Goal: Task Accomplishment & Management: Use online tool/utility

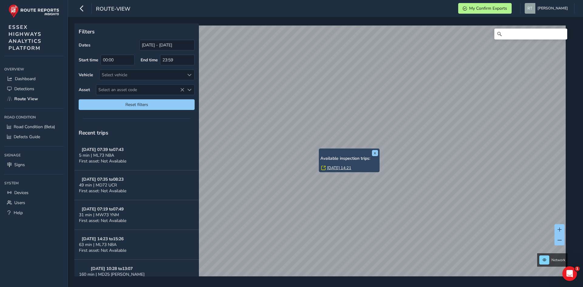
click at [332, 170] on link "Mon, 1 Sep, 14:21" at bounding box center [339, 167] width 24 height 5
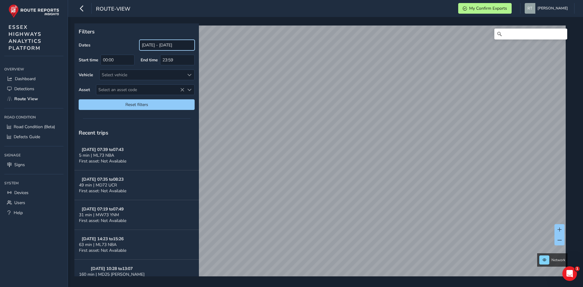
click at [163, 46] on input "[DATE] - [DATE]" at bounding box center [166, 45] width 55 height 11
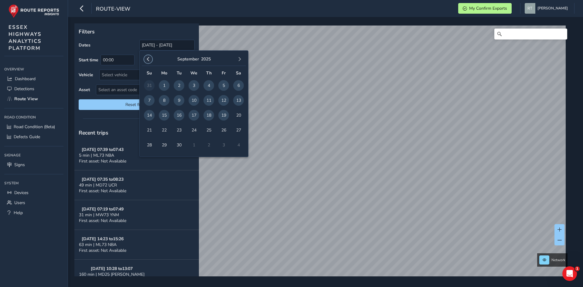
click at [149, 59] on span "button" at bounding box center [148, 59] width 4 height 4
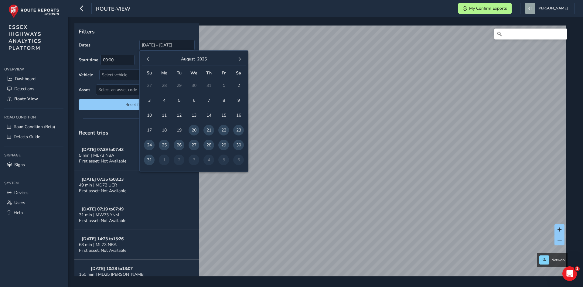
click at [149, 59] on span "button" at bounding box center [148, 59] width 4 height 4
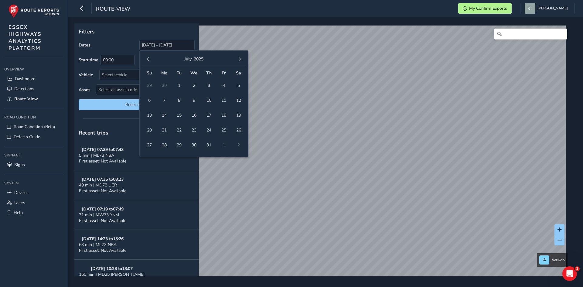
click at [149, 59] on span "button" at bounding box center [148, 59] width 4 height 4
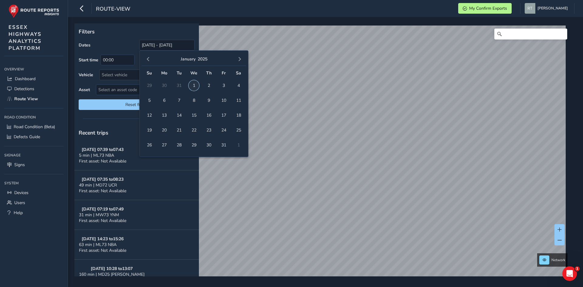
click at [195, 87] on span "1" at bounding box center [194, 85] width 11 height 11
click at [240, 61] on span "button" at bounding box center [239, 59] width 4 height 4
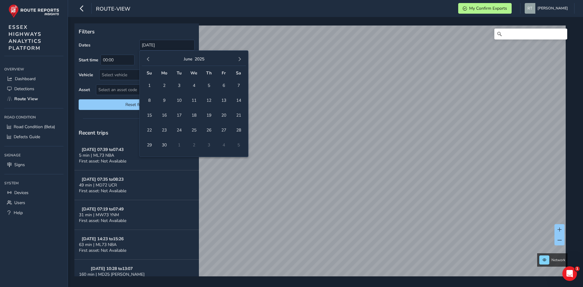
click at [240, 61] on span "button" at bounding box center [239, 59] width 4 height 4
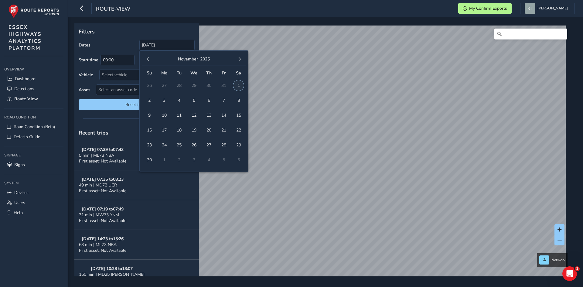
click at [240, 87] on span "1" at bounding box center [238, 85] width 11 height 11
type input "01/01/2025 - 01/11/2025"
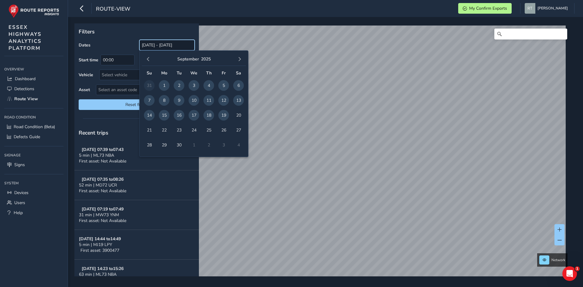
click at [153, 44] on input "[DATE] - [DATE]" at bounding box center [166, 45] width 55 height 11
click at [148, 62] on button "button" at bounding box center [148, 59] width 9 height 9
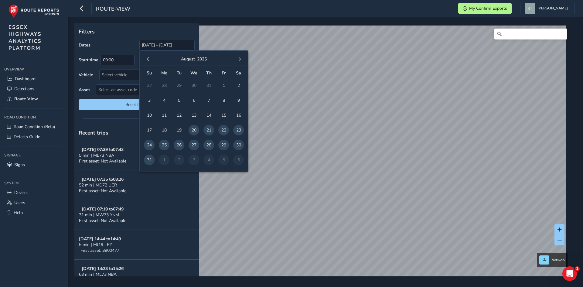
click at [148, 62] on button "button" at bounding box center [148, 59] width 9 height 9
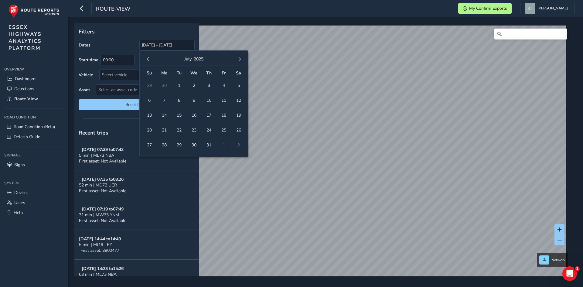
click at [148, 62] on button "button" at bounding box center [148, 59] width 9 height 9
click at [236, 85] on span "1" at bounding box center [238, 85] width 11 height 11
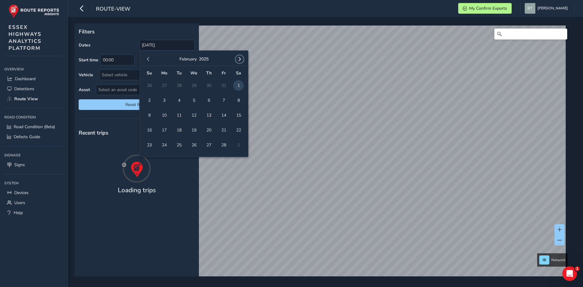
click at [239, 61] on span "button" at bounding box center [239, 59] width 4 height 4
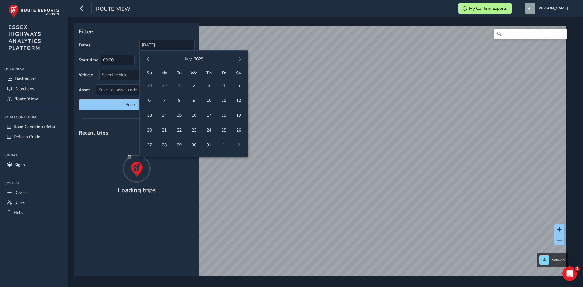
click at [239, 61] on span "button" at bounding box center [239, 59] width 4 height 4
click at [240, 83] on span "1" at bounding box center [238, 85] width 11 height 11
type input "01/02/2025 - 01/11/2025"
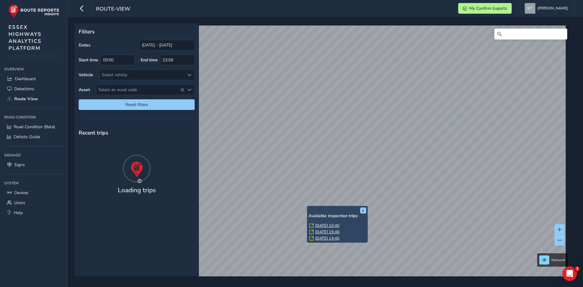
click at [320, 224] on link "Mon, 28 Jul, 10:40" at bounding box center [327, 225] width 24 height 5
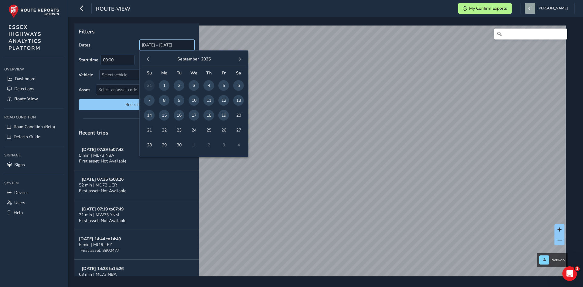
click at [162, 45] on input "[DATE] - [DATE]" at bounding box center [166, 45] width 55 height 11
click at [147, 56] on button "button" at bounding box center [148, 59] width 9 height 9
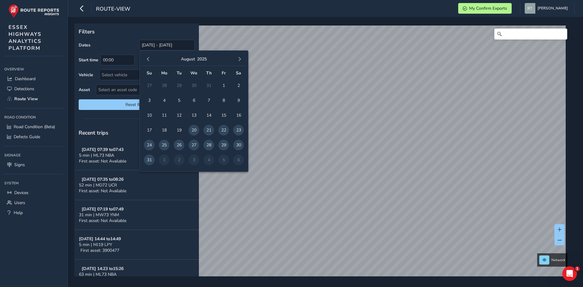
click at [147, 56] on button "button" at bounding box center [148, 59] width 9 height 9
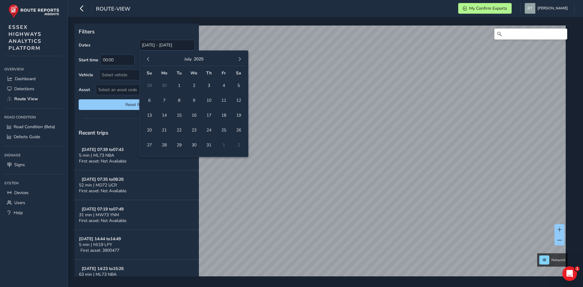
click at [147, 56] on button "button" at bounding box center [148, 59] width 9 height 9
click at [147, 57] on span "button" at bounding box center [148, 59] width 4 height 4
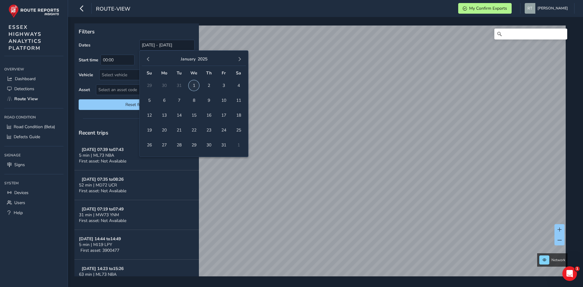
click at [198, 84] on span "1" at bounding box center [194, 85] width 11 height 11
click at [239, 60] on span "button" at bounding box center [239, 59] width 4 height 4
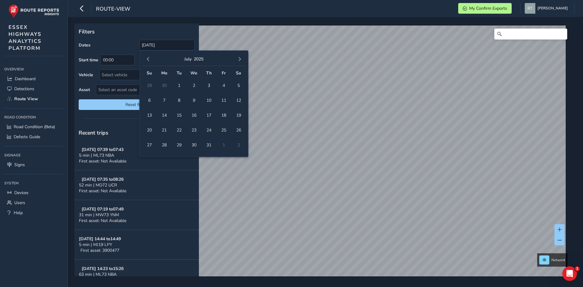
click at [239, 60] on span "button" at bounding box center [239, 59] width 4 height 4
click at [237, 125] on span "27" at bounding box center [238, 130] width 11 height 11
type input "[DATE] - [DATE]"
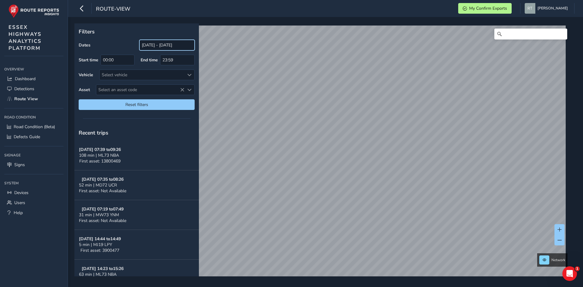
click at [157, 47] on input "[DATE] - [DATE]" at bounding box center [166, 45] width 55 height 11
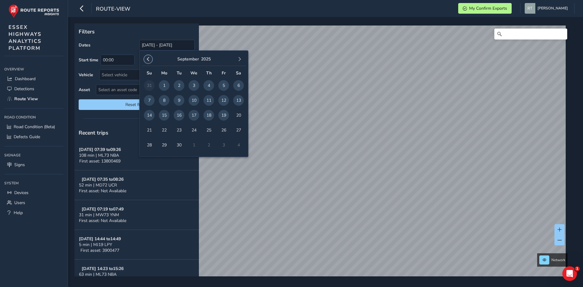
click at [146, 60] on span "button" at bounding box center [148, 59] width 4 height 4
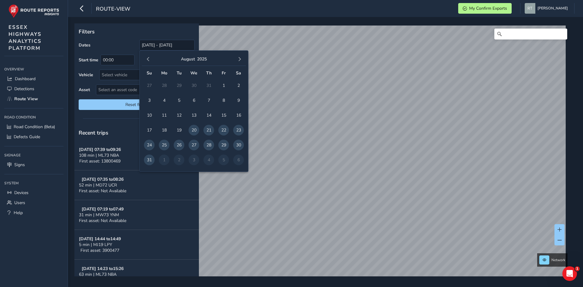
click at [146, 60] on span "button" at bounding box center [148, 59] width 4 height 4
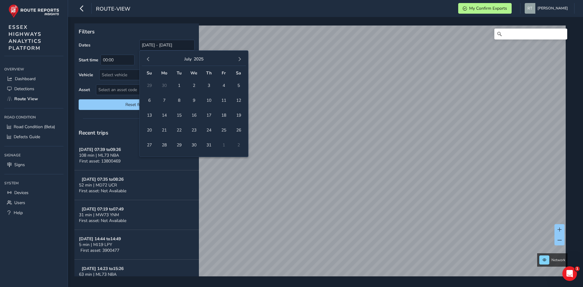
click at [146, 60] on span "button" at bounding box center [148, 59] width 4 height 4
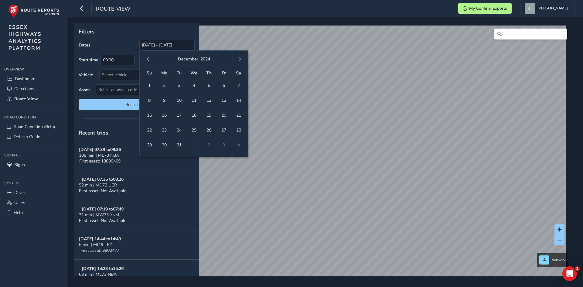
click at [144, 86] on td "1" at bounding box center [149, 85] width 15 height 15
click at [147, 84] on span "1" at bounding box center [149, 85] width 11 height 11
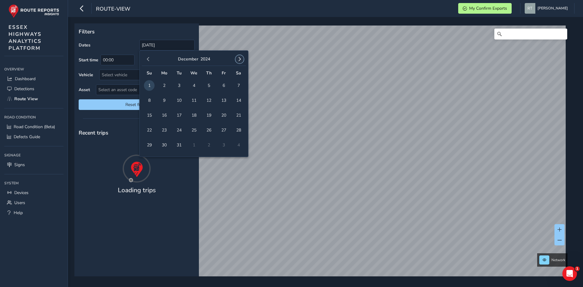
click at [238, 58] on span "button" at bounding box center [239, 59] width 4 height 4
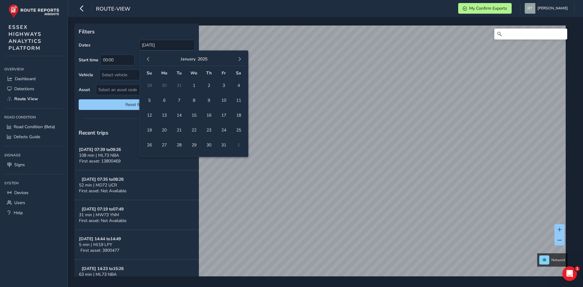
click at [238, 58] on span "button" at bounding box center [239, 59] width 4 height 4
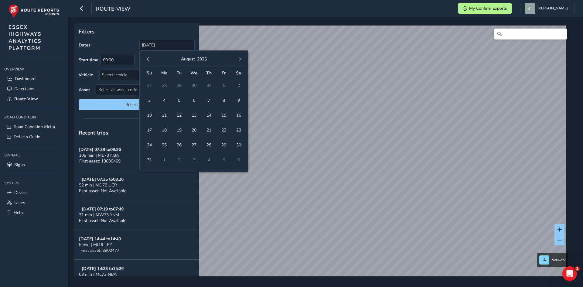
click at [238, 58] on span "button" at bounding box center [239, 59] width 4 height 4
click at [240, 131] on span "27" at bounding box center [238, 130] width 11 height 11
type input "01/12/2024 - 27/09/2025"
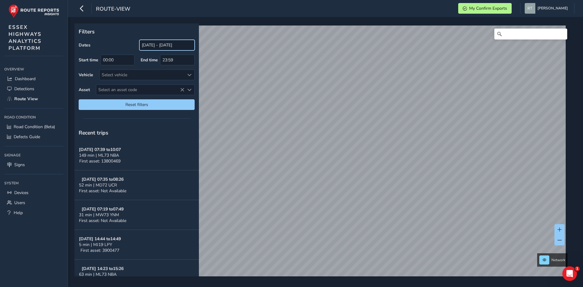
click at [148, 49] on input "[DATE] - [DATE]" at bounding box center [166, 45] width 55 height 11
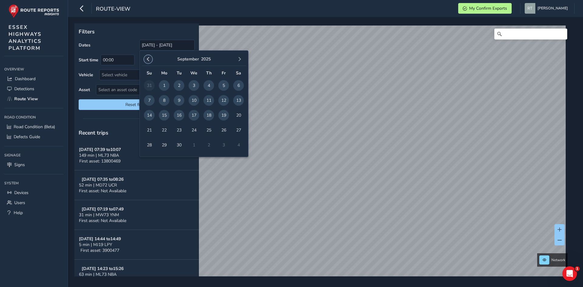
click at [150, 61] on span "button" at bounding box center [148, 59] width 4 height 4
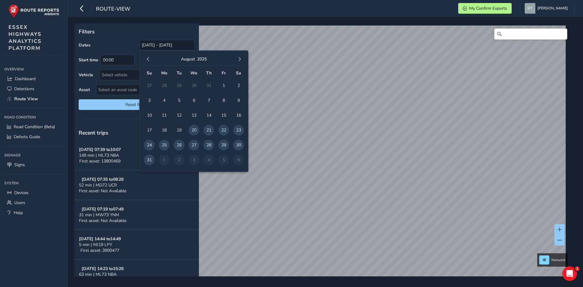
click at [150, 61] on span "button" at bounding box center [148, 59] width 4 height 4
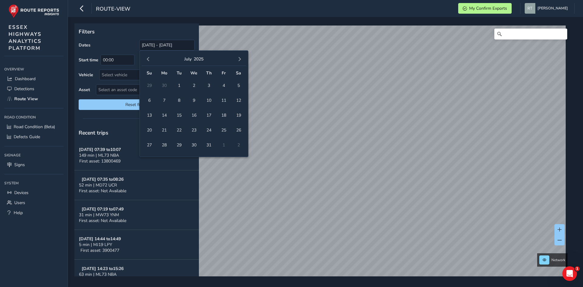
click at [150, 61] on span "button" at bounding box center [148, 59] width 4 height 4
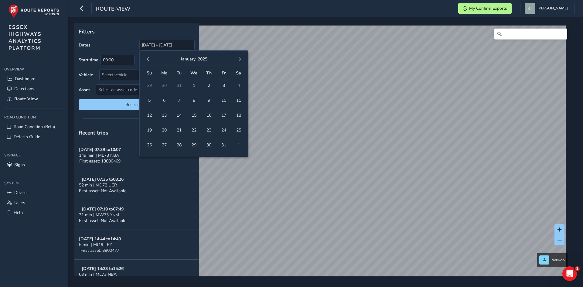
click at [150, 61] on span "button" at bounding box center [148, 59] width 4 height 4
click at [154, 87] on span "1" at bounding box center [149, 85] width 11 height 11
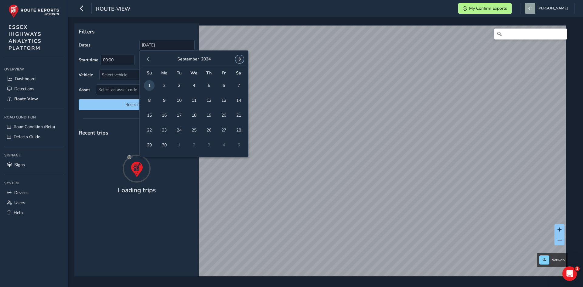
click at [237, 59] on button "button" at bounding box center [239, 59] width 9 height 9
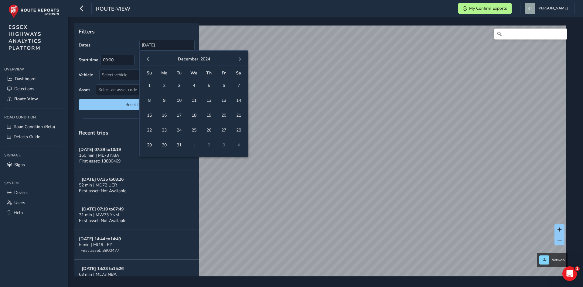
click at [237, 59] on button "button" at bounding box center [239, 59] width 9 height 9
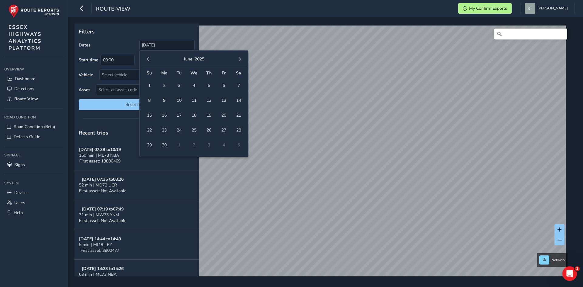
click at [237, 59] on button "button" at bounding box center [239, 59] width 9 height 9
click at [238, 133] on span "27" at bounding box center [238, 130] width 11 height 11
type input "01/09/2024 - 27/09/2025"
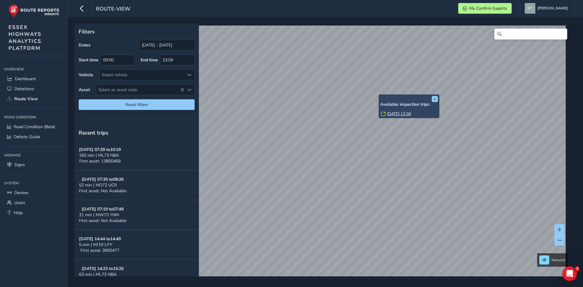
click at [390, 113] on link "Mon, 17 Mar, 13:36" at bounding box center [399, 113] width 24 height 5
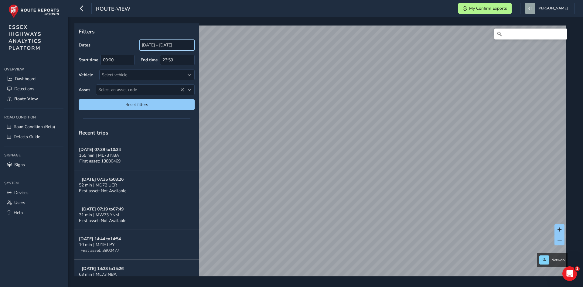
click at [151, 43] on input "[DATE] - [DATE]" at bounding box center [166, 45] width 55 height 11
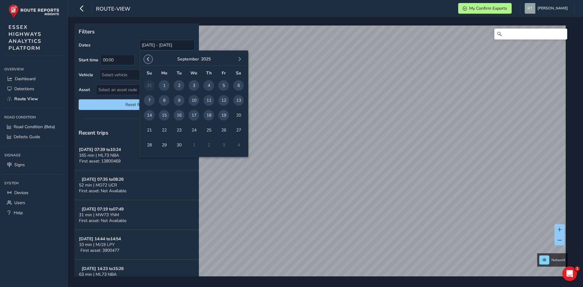
click at [149, 60] on span "button" at bounding box center [148, 59] width 4 height 4
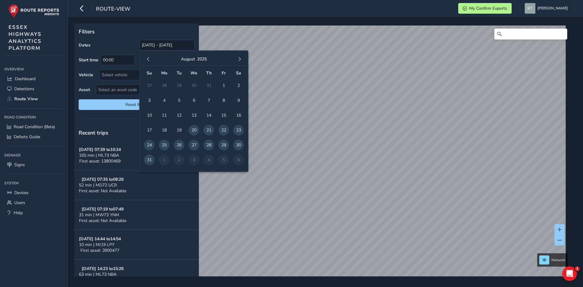
click at [149, 60] on span "button" at bounding box center [148, 59] width 4 height 4
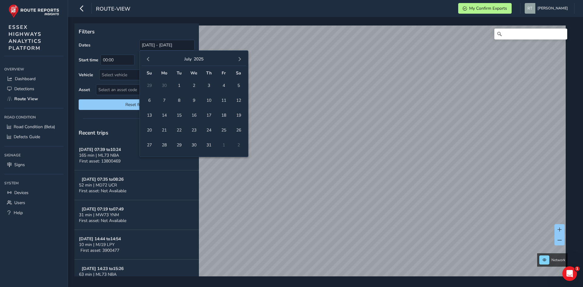
click at [149, 60] on span "button" at bounding box center [148, 59] width 4 height 4
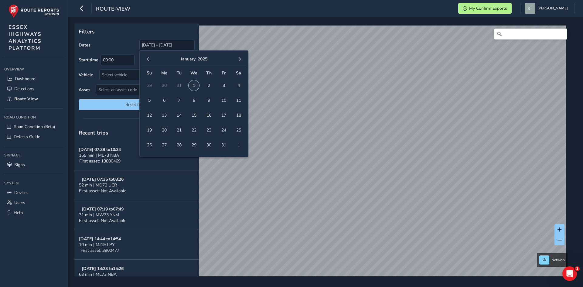
click at [193, 88] on span "1" at bounding box center [194, 85] width 11 height 11
click at [239, 61] on span "button" at bounding box center [239, 59] width 4 height 4
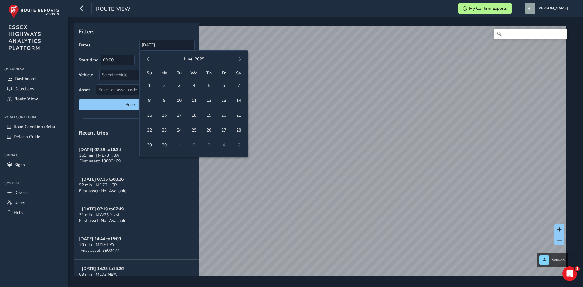
click at [239, 61] on span "button" at bounding box center [239, 59] width 4 height 4
click at [238, 133] on span "27" at bounding box center [238, 130] width 11 height 11
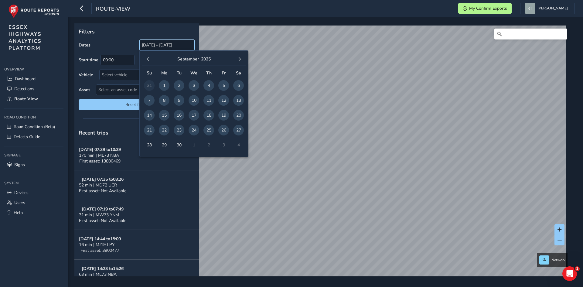
click at [159, 48] on input "01/01/2025 - 27/09/2025" at bounding box center [166, 45] width 55 height 11
click at [146, 60] on span "button" at bounding box center [148, 59] width 4 height 4
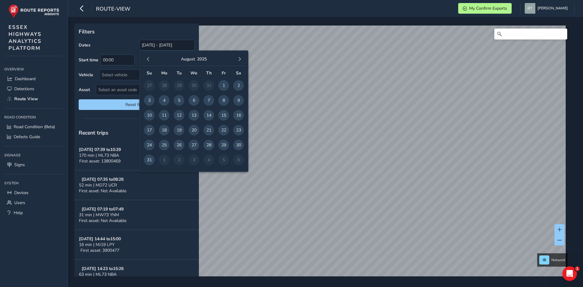
click at [146, 60] on span "button" at bounding box center [148, 59] width 4 height 4
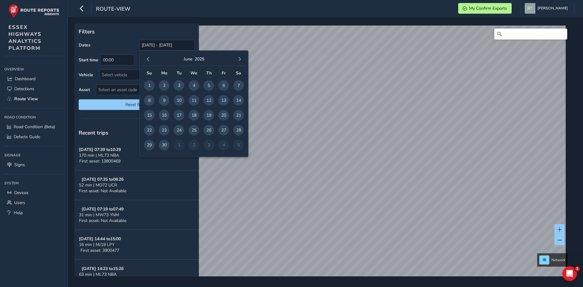
click at [146, 60] on span "button" at bounding box center [148, 59] width 4 height 4
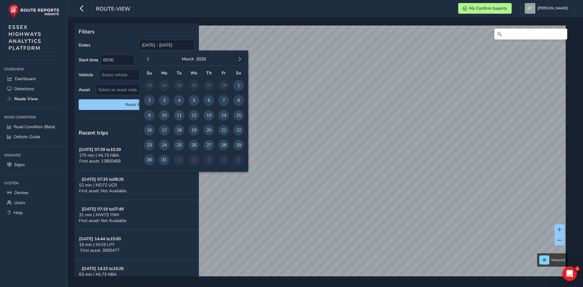
click at [146, 60] on span "button" at bounding box center [148, 59] width 4 height 4
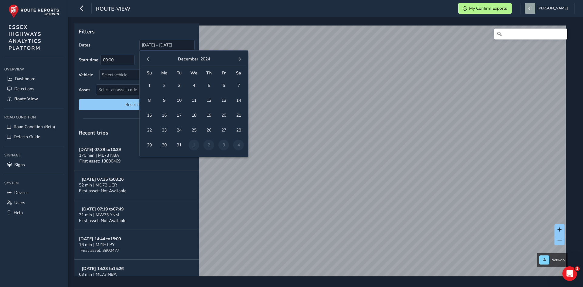
click at [146, 60] on span "button" at bounding box center [148, 59] width 4 height 4
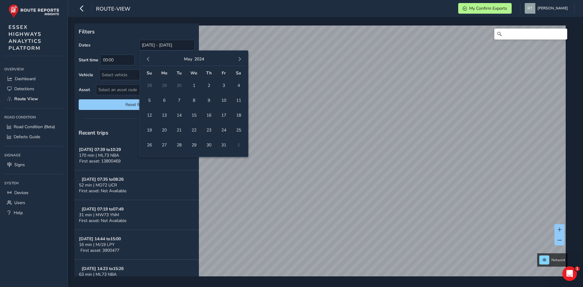
click at [146, 60] on span "button" at bounding box center [148, 59] width 4 height 4
click at [210, 86] on span "1" at bounding box center [208, 85] width 11 height 11
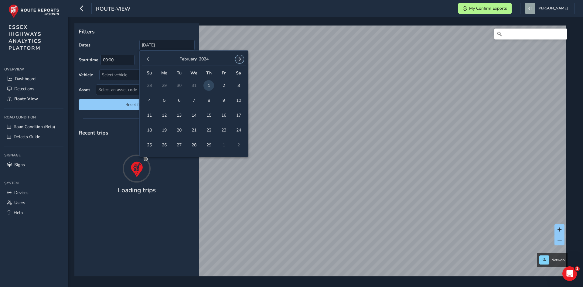
click at [241, 60] on span "button" at bounding box center [239, 59] width 4 height 4
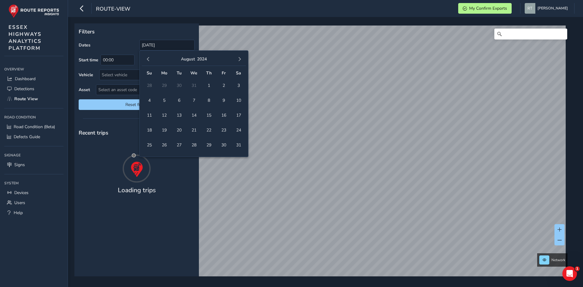
click at [241, 60] on span "button" at bounding box center [239, 59] width 4 height 4
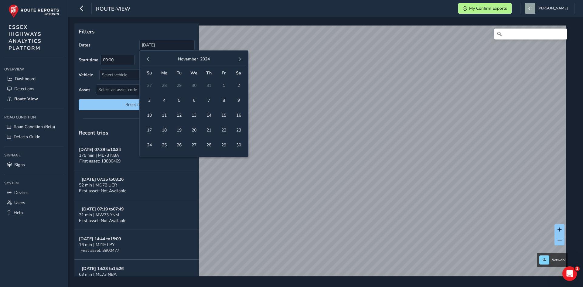
click at [241, 60] on span "button" at bounding box center [239, 59] width 4 height 4
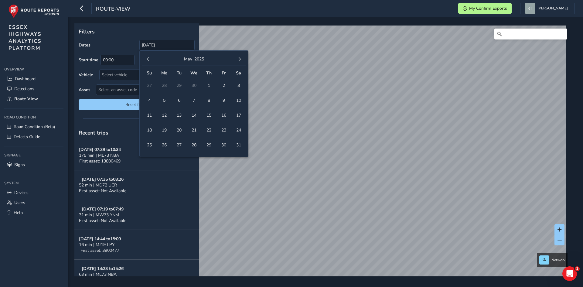
click at [241, 60] on span "button" at bounding box center [239, 59] width 4 height 4
click at [237, 58] on span "button" at bounding box center [239, 59] width 4 height 4
click at [240, 118] on span "20" at bounding box center [238, 115] width 11 height 11
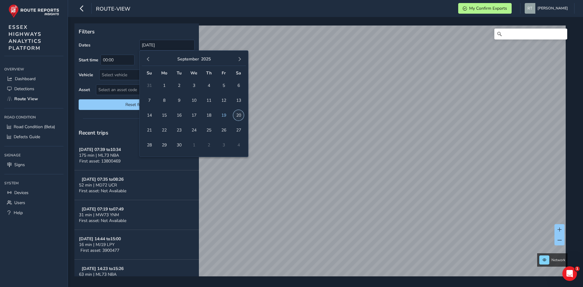
type input "01/02/2024 - 20/09/2025"
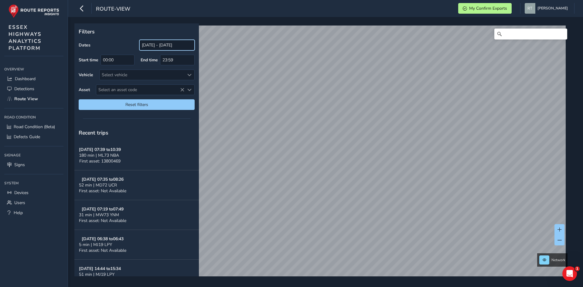
click at [146, 43] on input "[DATE] - [DATE]" at bounding box center [166, 45] width 55 height 11
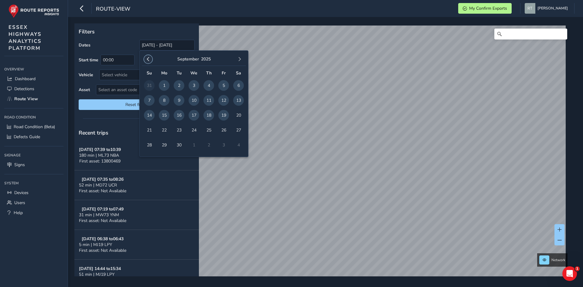
click at [149, 60] on span "button" at bounding box center [148, 59] width 4 height 4
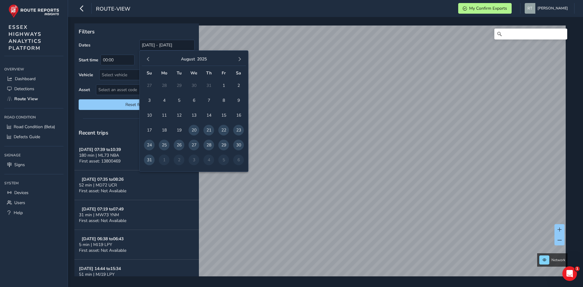
click at [149, 60] on span "button" at bounding box center [148, 59] width 4 height 4
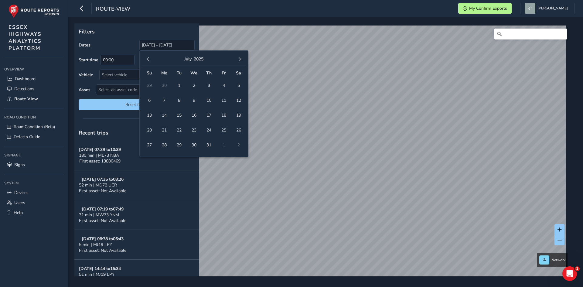
click at [149, 60] on span "button" at bounding box center [148, 59] width 4 height 4
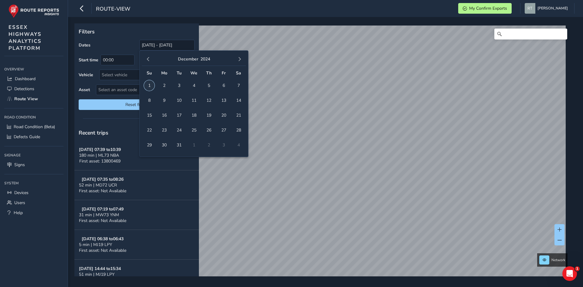
click at [150, 85] on span "1" at bounding box center [149, 85] width 11 height 11
click at [240, 59] on span "button" at bounding box center [239, 59] width 4 height 4
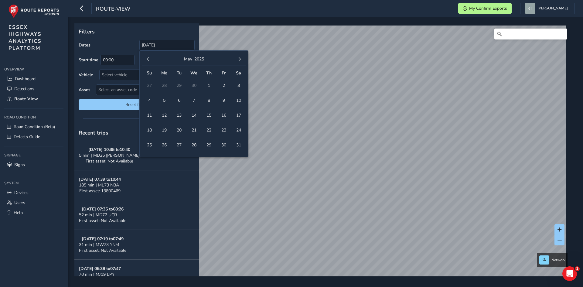
click at [240, 59] on span "button" at bounding box center [239, 59] width 4 height 4
click at [239, 63] on button "button" at bounding box center [239, 59] width 9 height 9
click at [241, 57] on button "button" at bounding box center [239, 59] width 9 height 9
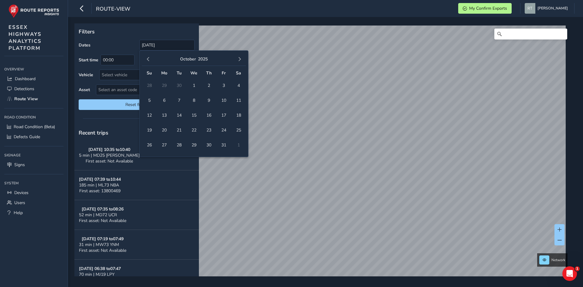
click at [240, 57] on span "button" at bounding box center [239, 59] width 4 height 4
click at [149, 60] on span "button" at bounding box center [148, 59] width 4 height 4
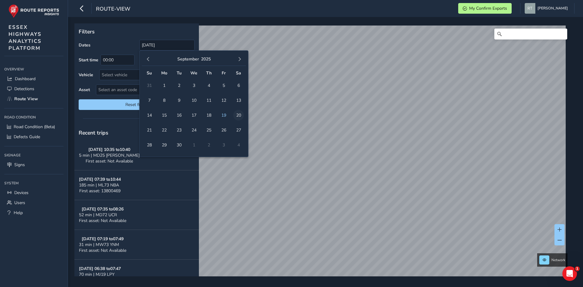
click at [236, 117] on span "20" at bounding box center [238, 115] width 11 height 11
type input "01/12/2024 - 20/09/2025"
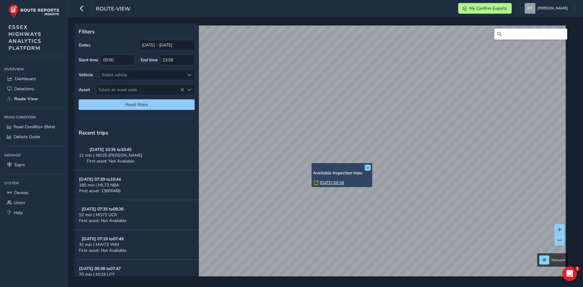
click at [328, 182] on link "Mon, 24 Mar, 08:38" at bounding box center [332, 182] width 24 height 5
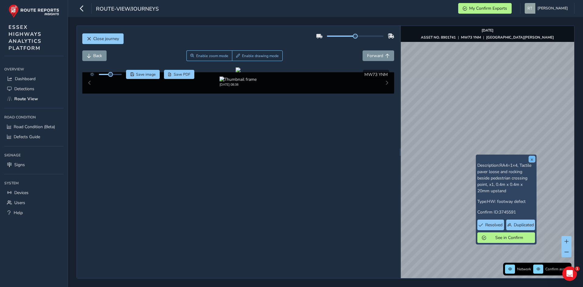
click at [531, 160] on button "x" at bounding box center [532, 159] width 6 height 6
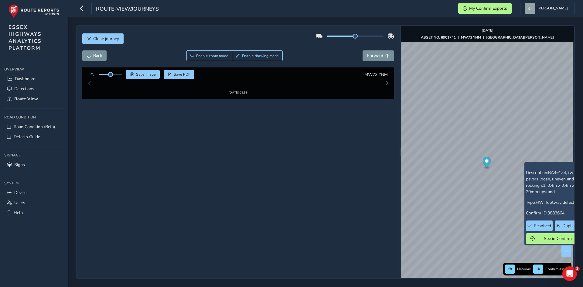
scroll to position [5, 0]
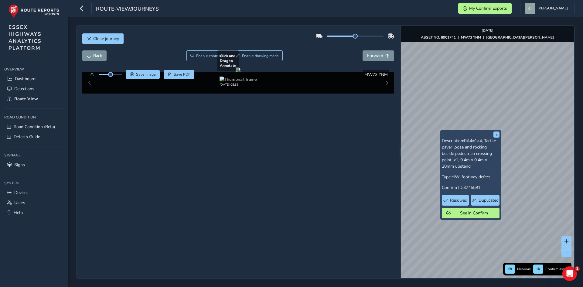
drag, startPoint x: 246, startPoint y: 147, endPoint x: 283, endPoint y: 139, distance: 37.2
click at [241, 72] on div at bounding box center [238, 69] width 5 height 5
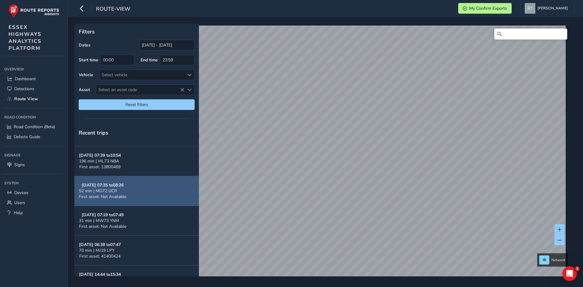
scroll to position [30, 0]
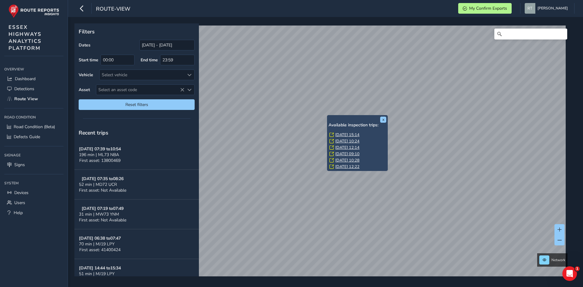
click at [349, 135] on link "[DATE] 15:14" at bounding box center [347, 134] width 24 height 5
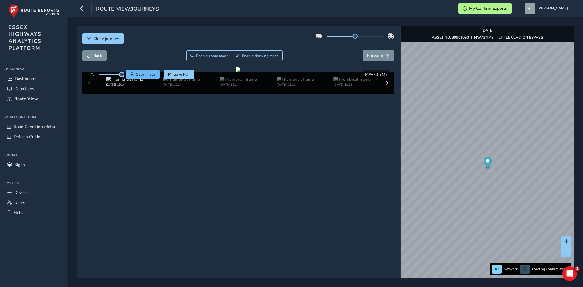
drag, startPoint x: 111, startPoint y: 73, endPoint x: 137, endPoint y: 76, distance: 26.5
click at [137, 76] on div "Save image Save PDF" at bounding box center [141, 74] width 108 height 9
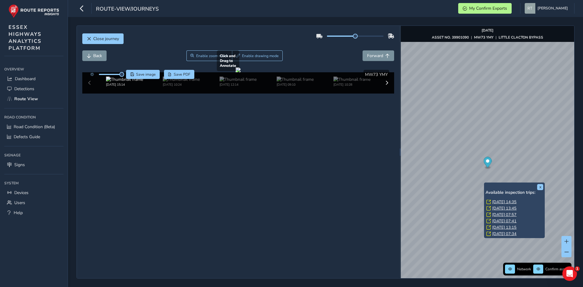
click at [241, 72] on div at bounding box center [238, 69] width 5 height 5
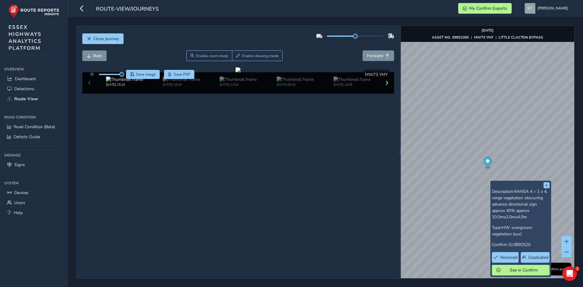
click at [488, 160] on circle "Map marker" at bounding box center [487, 160] width 3 height 3
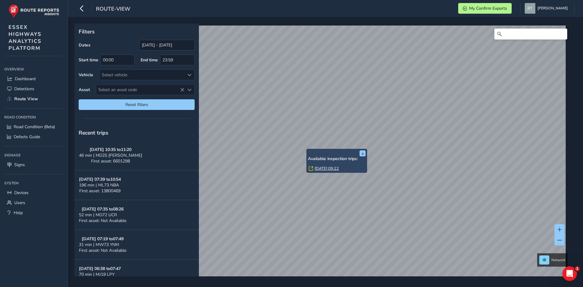
click at [323, 168] on link "[DATE] 09:22" at bounding box center [327, 168] width 24 height 5
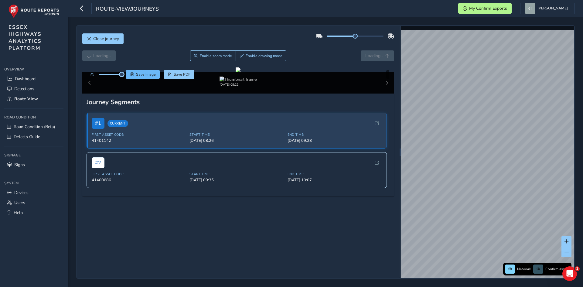
drag, startPoint x: 110, startPoint y: 75, endPoint x: 134, endPoint y: 76, distance: 23.4
click at [134, 76] on div "Save image Save PDF" at bounding box center [141, 74] width 108 height 9
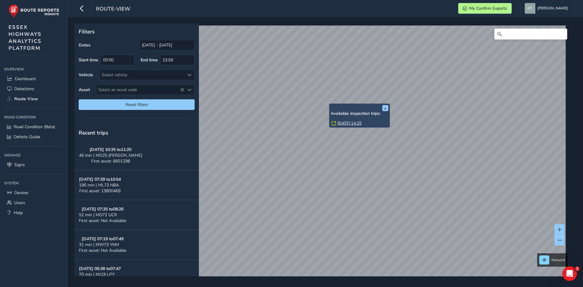
click at [345, 125] on link "[DATE] 14:25" at bounding box center [349, 123] width 24 height 5
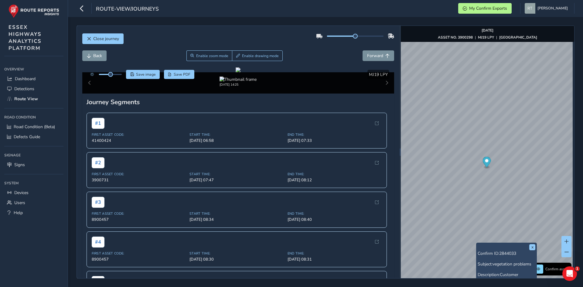
click at [485, 162] on circle "Map marker" at bounding box center [486, 160] width 3 height 3
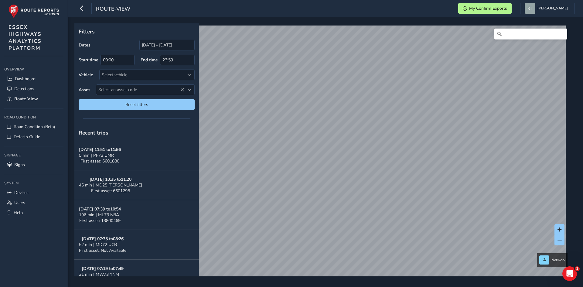
click at [154, 39] on div "Filters Dates [DATE] - [DATE] Start time 00:00 End time 23:59 Vehicle Select ve…" at bounding box center [136, 68] width 125 height 91
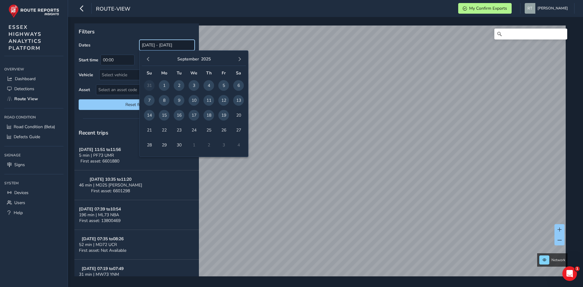
click at [155, 45] on input "[DATE] - [DATE]" at bounding box center [166, 45] width 55 height 11
click at [148, 58] on span "button" at bounding box center [148, 59] width 4 height 4
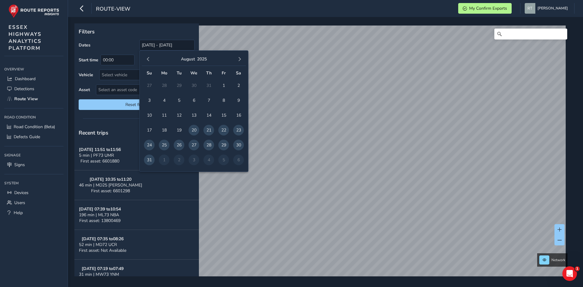
click at [148, 58] on span "button" at bounding box center [148, 59] width 4 height 4
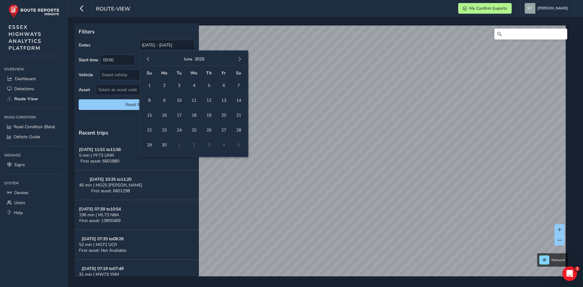
click at [148, 58] on span "button" at bounding box center [148, 59] width 4 height 4
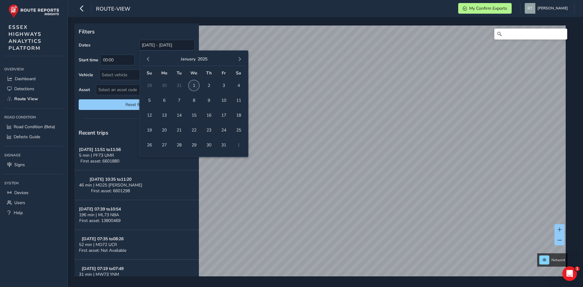
click at [193, 86] on span "1" at bounding box center [194, 85] width 11 height 11
click at [239, 60] on span "button" at bounding box center [239, 59] width 4 height 4
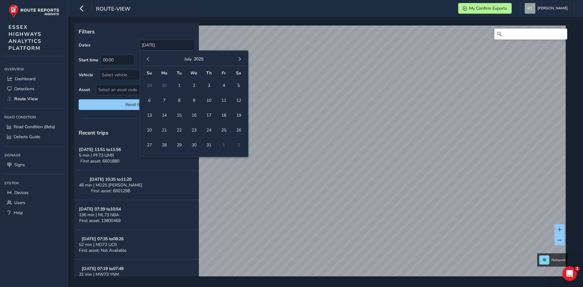
click at [239, 60] on span "button" at bounding box center [239, 59] width 4 height 4
click at [238, 131] on span "27" at bounding box center [238, 130] width 11 height 11
type input "[DATE] - [DATE]"
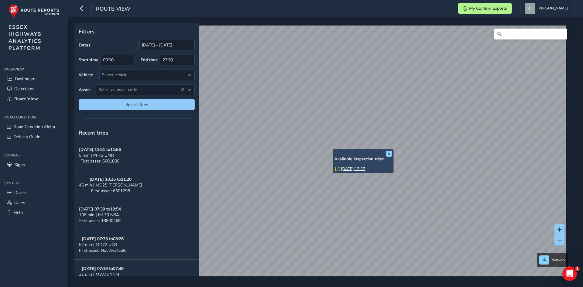
click at [358, 169] on link "[DATE] 13:27" at bounding box center [353, 168] width 24 height 5
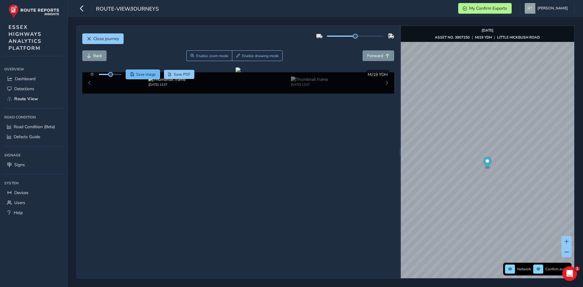
click at [149, 74] on span "Save image" at bounding box center [146, 74] width 20 height 5
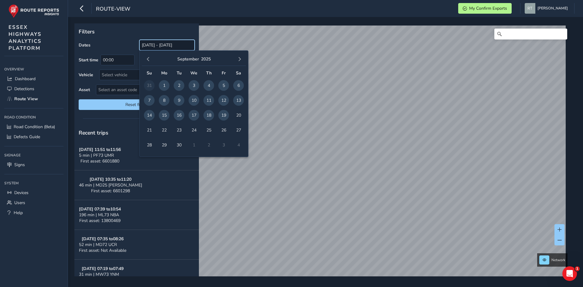
click at [158, 44] on input "[DATE] - [DATE]" at bounding box center [166, 45] width 55 height 11
click at [148, 60] on span "button" at bounding box center [148, 59] width 4 height 4
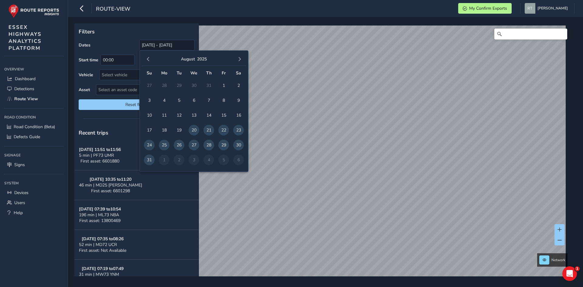
click at [148, 60] on span "button" at bounding box center [148, 59] width 4 height 4
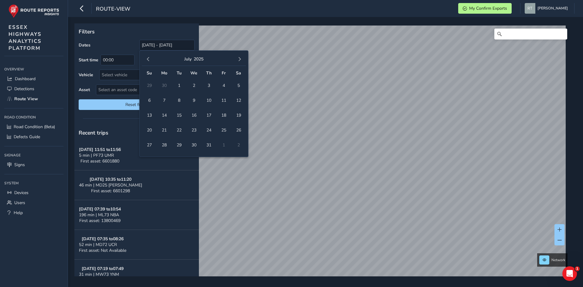
click at [148, 60] on span "button" at bounding box center [148, 59] width 4 height 4
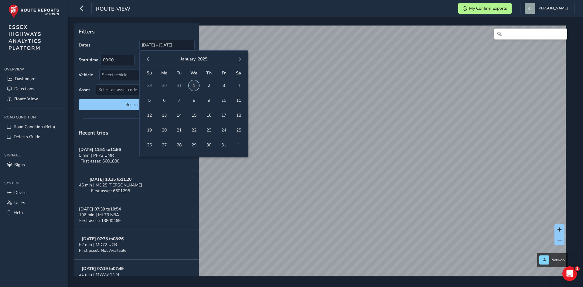
click at [190, 84] on span "1" at bounding box center [194, 85] width 11 height 11
click at [242, 59] on button "button" at bounding box center [239, 59] width 9 height 9
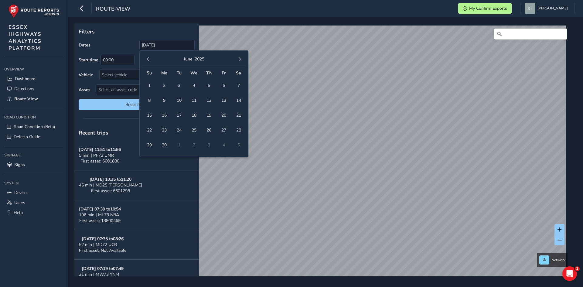
click at [242, 59] on button "button" at bounding box center [239, 59] width 9 height 9
click at [240, 84] on span "4" at bounding box center [238, 85] width 11 height 11
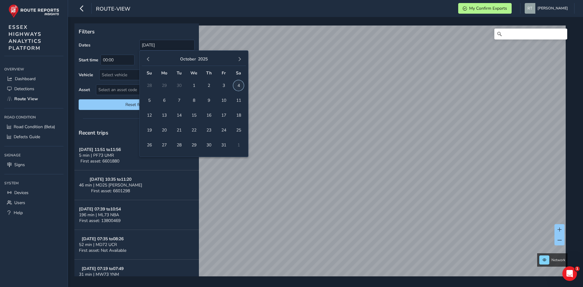
type input "01/01/2025 - 04/10/2025"
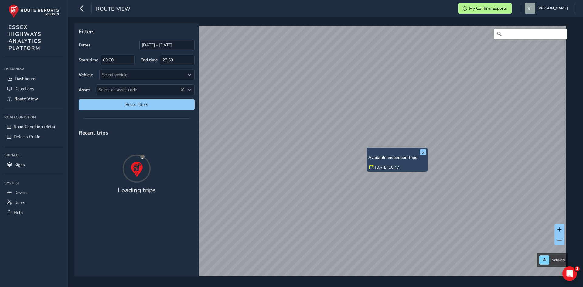
click at [385, 166] on link "Tue, 1 Apr, 10:47" at bounding box center [387, 167] width 24 height 5
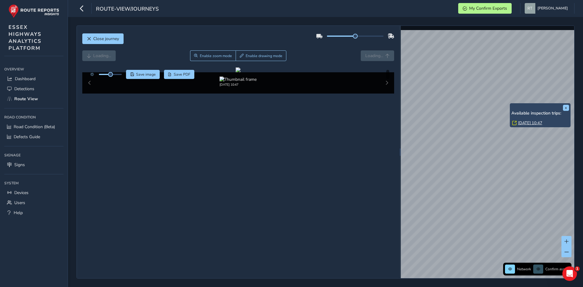
click at [510, 104] on div "x Available inspection trips: Tue, 1 Apr, 10:47" at bounding box center [540, 115] width 61 height 24
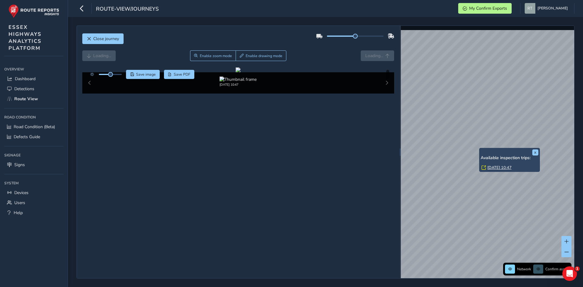
click at [496, 168] on link "Tue, 1 Apr, 10:47" at bounding box center [499, 167] width 24 height 5
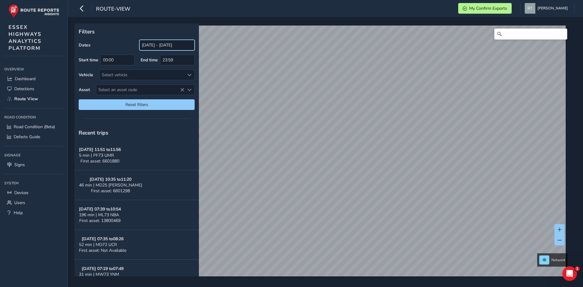
click at [149, 46] on input "[DATE] - [DATE]" at bounding box center [166, 45] width 55 height 11
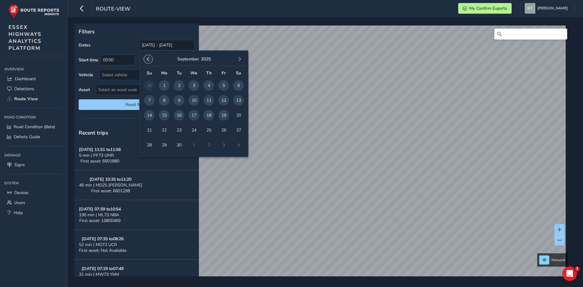
click at [149, 57] on span "button" at bounding box center [148, 59] width 4 height 4
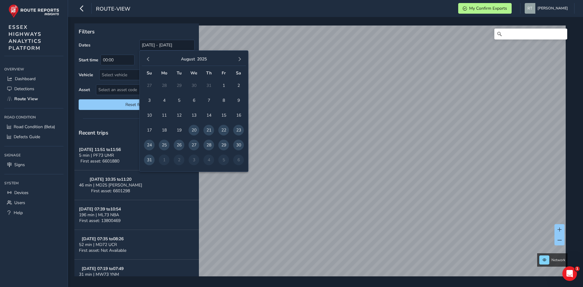
click at [149, 57] on span "button" at bounding box center [148, 59] width 4 height 4
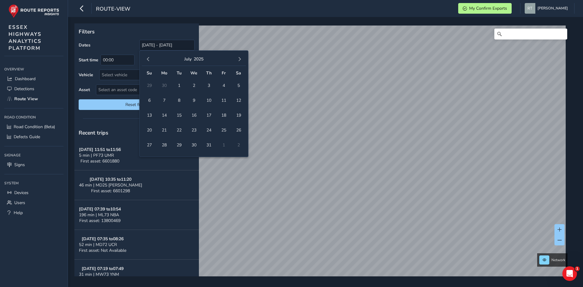
click at [149, 57] on span "button" at bounding box center [148, 59] width 4 height 4
click at [148, 57] on span "button" at bounding box center [148, 59] width 4 height 4
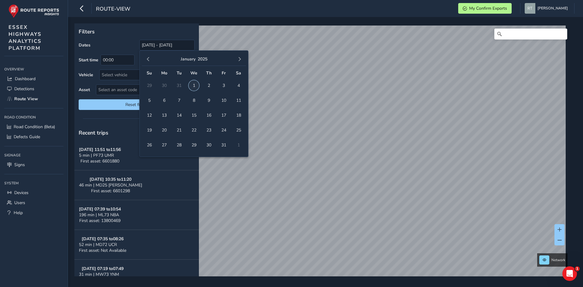
click at [196, 86] on span "1" at bounding box center [194, 85] width 11 height 11
click at [240, 61] on span "button" at bounding box center [239, 59] width 4 height 4
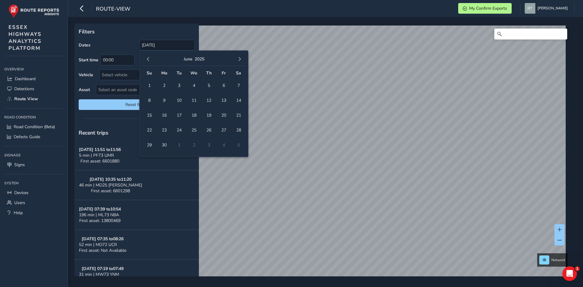
click at [240, 61] on span "button" at bounding box center [239, 59] width 4 height 4
click at [237, 131] on span "27" at bounding box center [238, 130] width 11 height 11
type input "[DATE] - [DATE]"
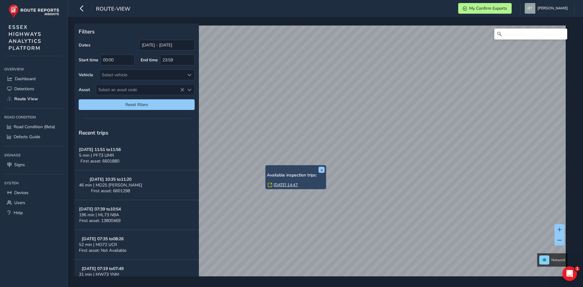
click at [279, 183] on link "[DATE] 14:47" at bounding box center [286, 184] width 24 height 5
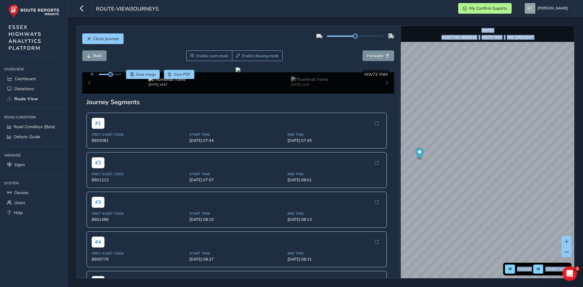
click at [494, 36] on strong "MW73 YNM" at bounding box center [492, 37] width 20 height 5
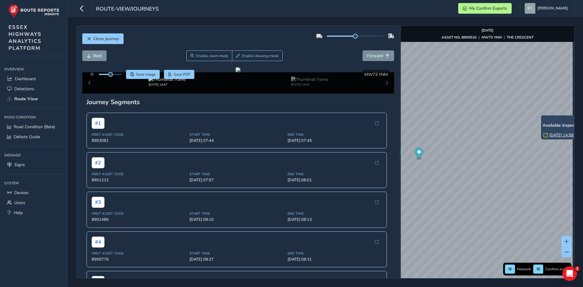
click at [555, 134] on link "[DATE] 14:58" at bounding box center [561, 134] width 24 height 5
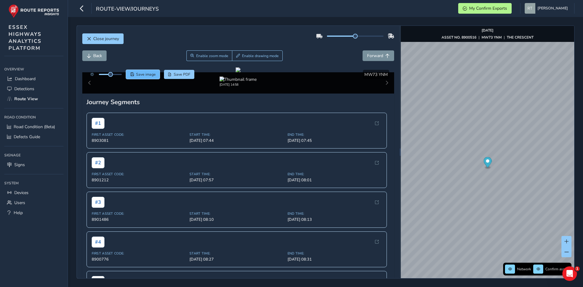
click at [143, 71] on button "Save image" at bounding box center [143, 74] width 34 height 9
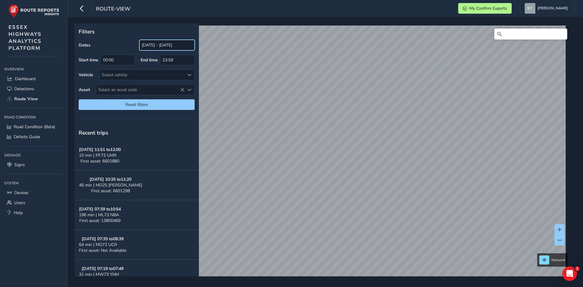
click at [156, 44] on input "[DATE] - [DATE]" at bounding box center [166, 45] width 55 height 11
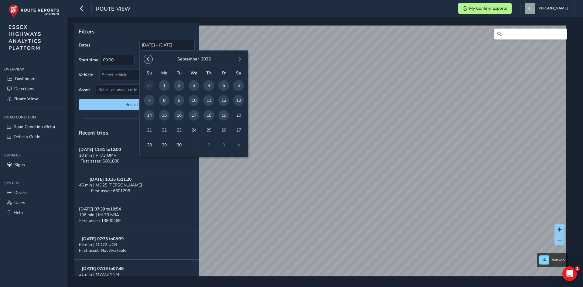
click at [147, 60] on span "button" at bounding box center [148, 59] width 4 height 4
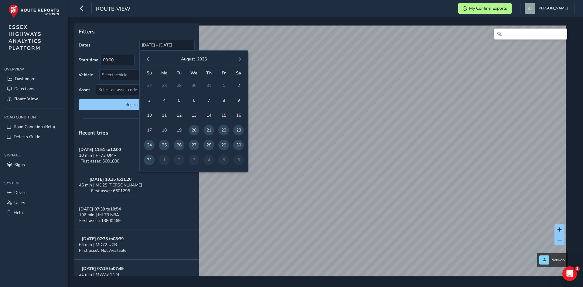
click at [147, 60] on span "button" at bounding box center [148, 59] width 4 height 4
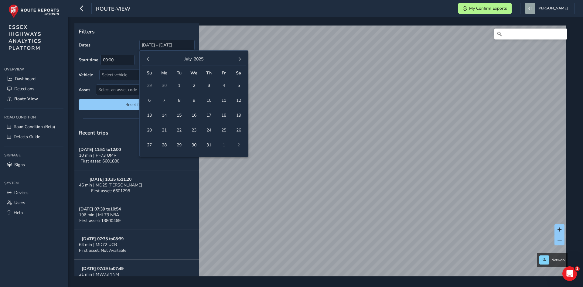
click at [147, 60] on span "button" at bounding box center [148, 59] width 4 height 4
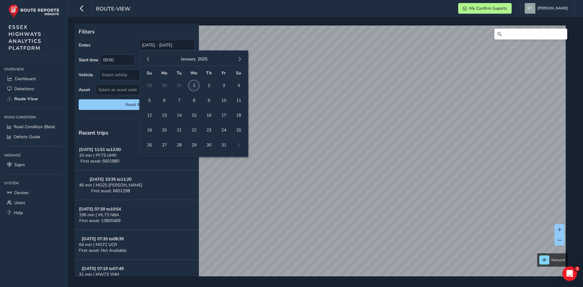
click at [195, 85] on span "1" at bounding box center [194, 85] width 11 height 11
click at [240, 61] on span "button" at bounding box center [239, 59] width 4 height 4
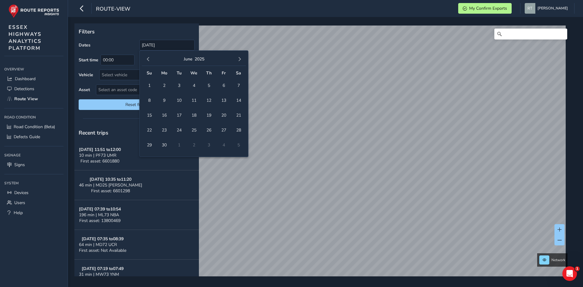
click at [240, 61] on span "button" at bounding box center [239, 59] width 4 height 4
click at [241, 82] on span "4" at bounding box center [238, 85] width 11 height 11
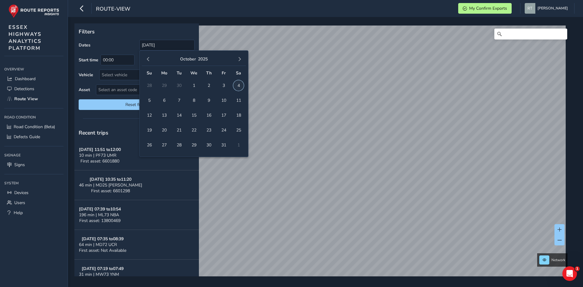
type input "01/01/2025 - 04/10/2025"
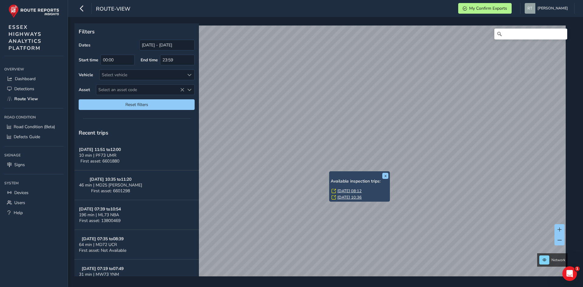
click at [342, 192] on link "Mon, 28 Apr, 08:12" at bounding box center [349, 190] width 24 height 5
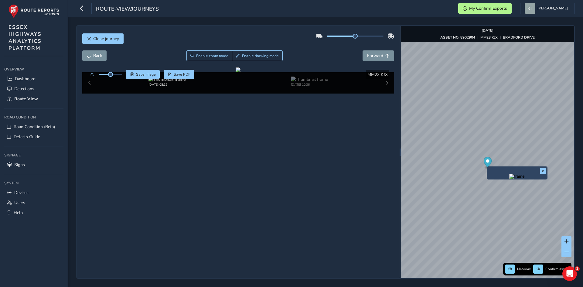
click at [487, 163] on icon "Map marker" at bounding box center [487, 162] width 8 height 11
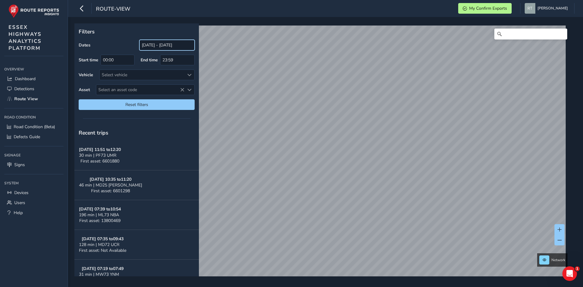
click at [164, 44] on input "[DATE] - [DATE]" at bounding box center [166, 45] width 55 height 11
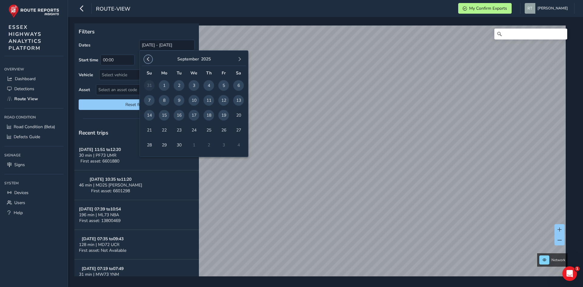
click at [151, 60] on button "button" at bounding box center [148, 59] width 9 height 9
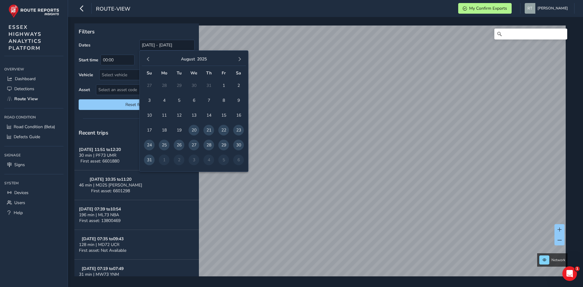
click at [151, 60] on button "button" at bounding box center [148, 59] width 9 height 9
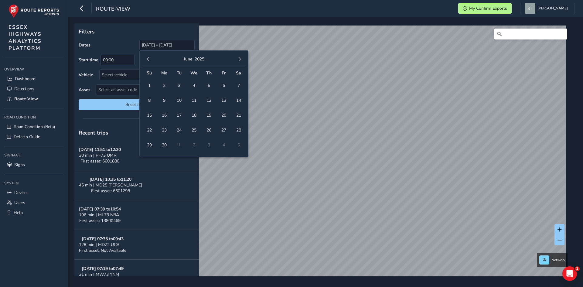
click at [151, 60] on button "button" at bounding box center [148, 59] width 9 height 9
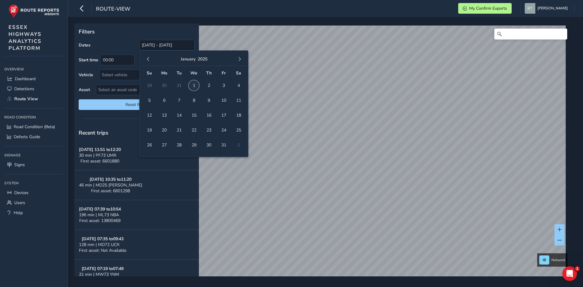
click at [190, 84] on span "1" at bounding box center [194, 85] width 11 height 11
click at [238, 62] on button "button" at bounding box center [239, 59] width 9 height 9
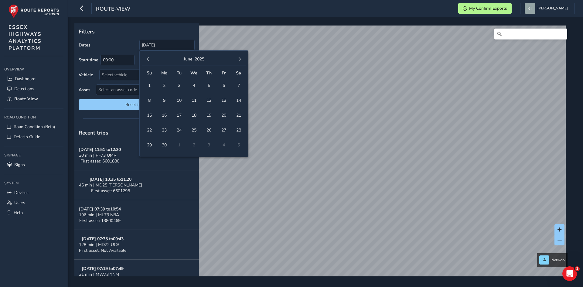
click at [238, 62] on button "button" at bounding box center [239, 59] width 9 height 9
click at [238, 115] on span "20" at bounding box center [238, 115] width 11 height 11
type input "01/01/2025 - 20/09/2025"
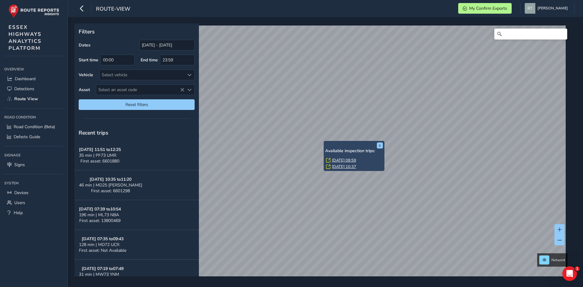
click at [345, 160] on link "[DATE] 08:59" at bounding box center [344, 160] width 24 height 5
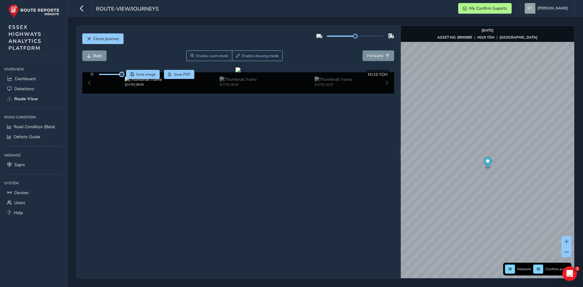
drag, startPoint x: 112, startPoint y: 76, endPoint x: 124, endPoint y: 79, distance: 11.9
click at [124, 79] on div "Save image Save PDF" at bounding box center [141, 74] width 108 height 9
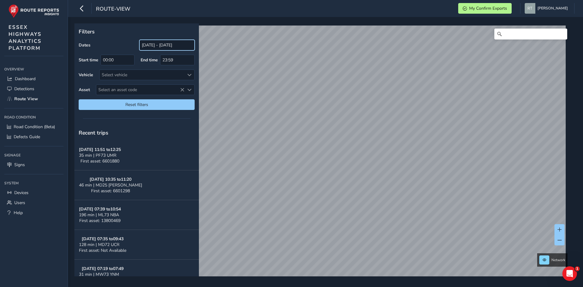
click at [159, 40] on input "[DATE] - [DATE]" at bounding box center [166, 45] width 55 height 11
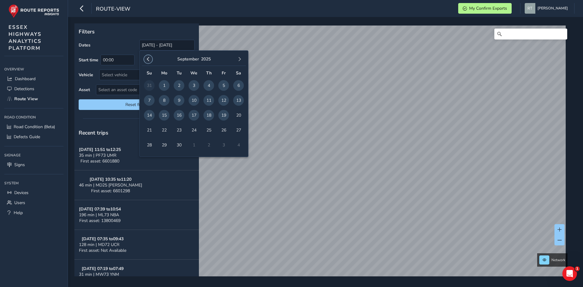
click at [150, 56] on button "button" at bounding box center [148, 59] width 9 height 9
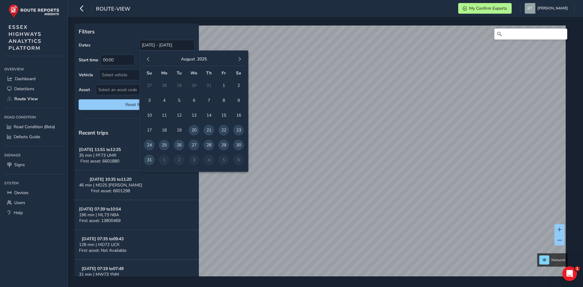
click at [150, 56] on button "button" at bounding box center [148, 59] width 9 height 9
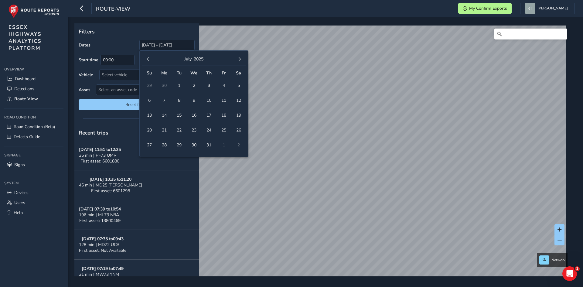
click at [150, 56] on button "button" at bounding box center [148, 59] width 9 height 9
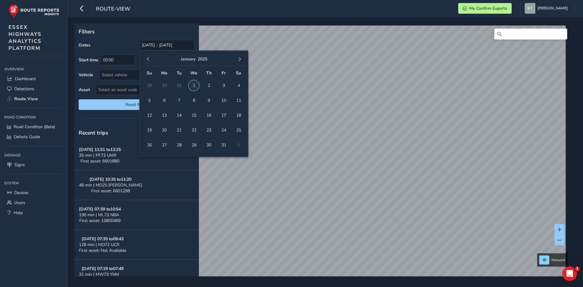
click at [193, 86] on span "1" at bounding box center [194, 85] width 11 height 11
click at [240, 61] on span "button" at bounding box center [239, 59] width 4 height 4
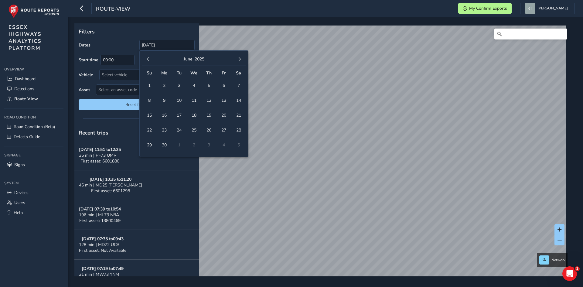
click at [240, 61] on span "button" at bounding box center [239, 59] width 4 height 4
click at [239, 131] on span "25" at bounding box center [238, 130] width 11 height 11
type input "01/01/2025 - 25/10/2025"
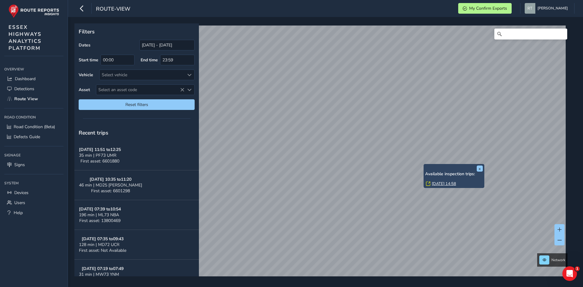
click at [436, 184] on link "Mon, 28 Jul, 14:58" at bounding box center [444, 183] width 24 height 5
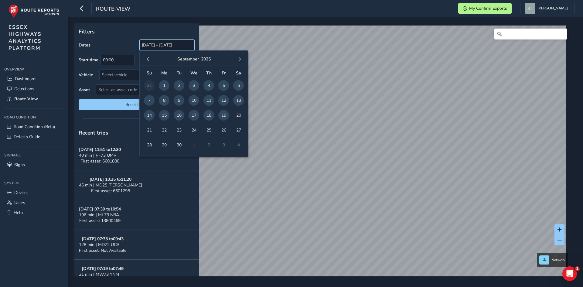
click at [166, 44] on input "[DATE] - [DATE]" at bounding box center [166, 45] width 55 height 11
click at [149, 58] on span "button" at bounding box center [148, 59] width 4 height 4
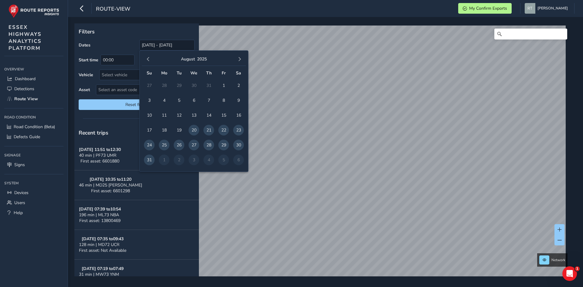
click at [149, 58] on span "button" at bounding box center [148, 59] width 4 height 4
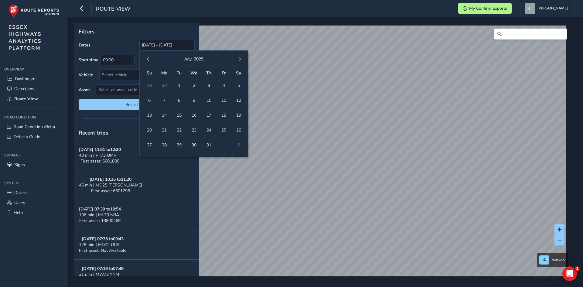
click at [149, 58] on span "button" at bounding box center [148, 59] width 4 height 4
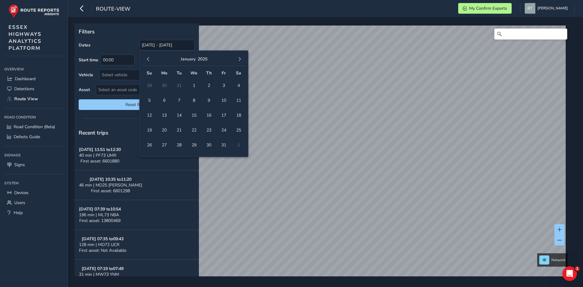
click at [149, 58] on span "button" at bounding box center [148, 59] width 4 height 4
drag, startPoint x: 192, startPoint y: 86, endPoint x: 228, endPoint y: 70, distance: 38.8
click at [193, 85] on span "4" at bounding box center [194, 85] width 11 height 11
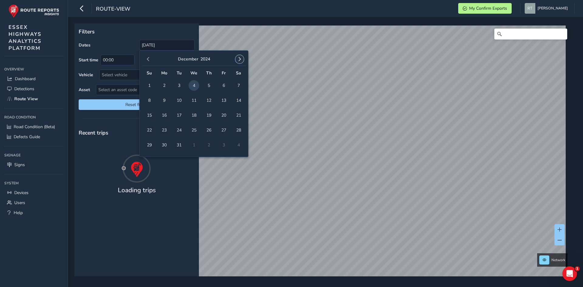
click at [239, 56] on button "button" at bounding box center [239, 59] width 9 height 9
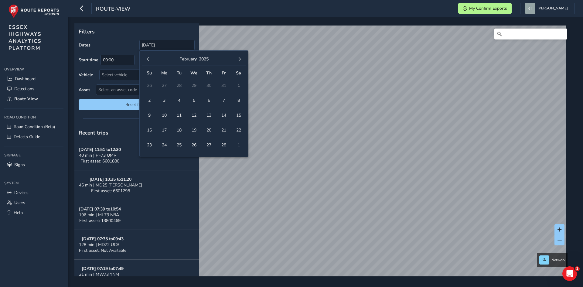
click at [239, 56] on button "button" at bounding box center [239, 59] width 9 height 9
click at [240, 56] on button "button" at bounding box center [239, 59] width 9 height 9
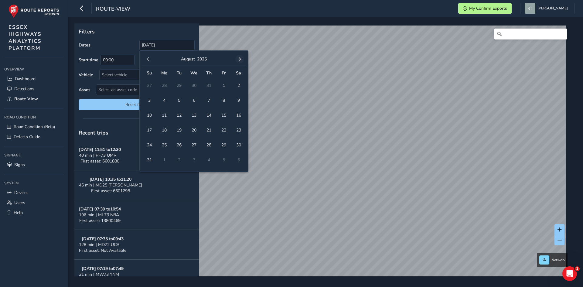
click at [239, 59] on span "button" at bounding box center [239, 59] width 4 height 4
click at [238, 131] on span "27" at bounding box center [238, 130] width 11 height 11
type input "[DATE] - [DATE]"
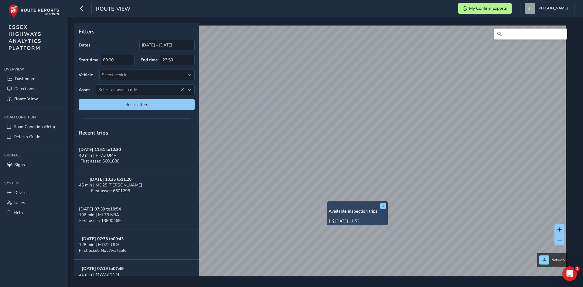
click at [344, 221] on link "[DATE] 11:52" at bounding box center [347, 220] width 24 height 5
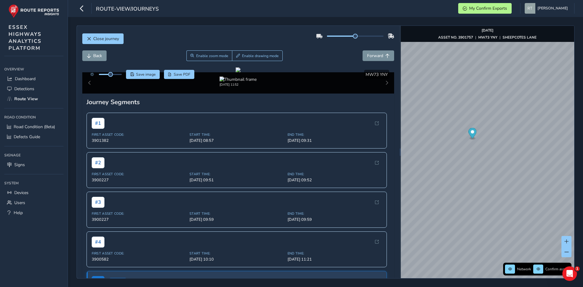
click at [470, 134] on icon "Map marker" at bounding box center [472, 133] width 8 height 11
click at [150, 75] on span "Save image" at bounding box center [146, 74] width 20 height 5
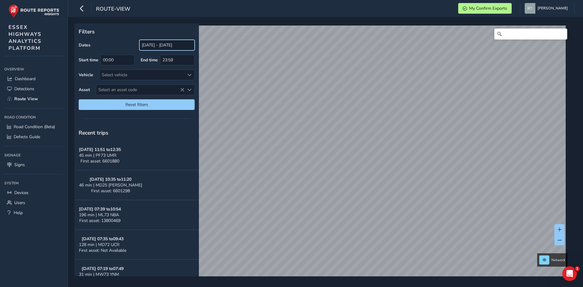
click at [157, 45] on input "[DATE] - [DATE]" at bounding box center [166, 45] width 55 height 11
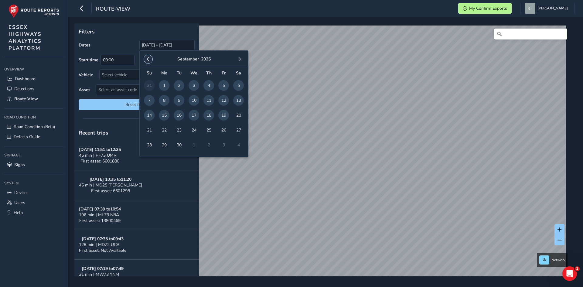
click at [148, 60] on span "button" at bounding box center [148, 59] width 4 height 4
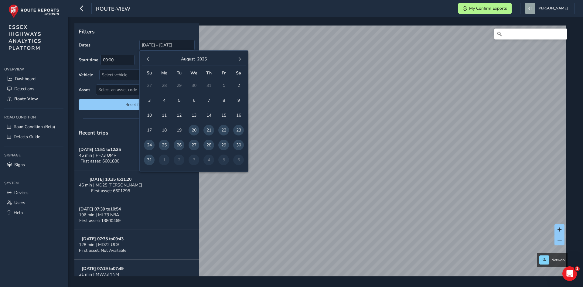
click at [148, 60] on span "button" at bounding box center [148, 59] width 4 height 4
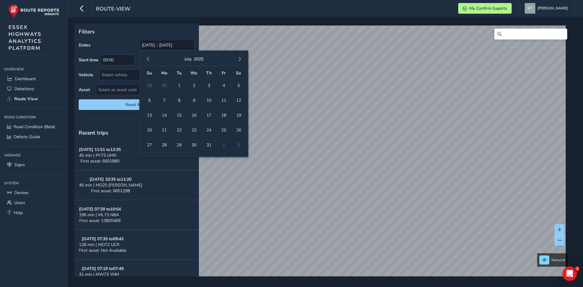
click at [148, 60] on span "button" at bounding box center [148, 59] width 4 height 4
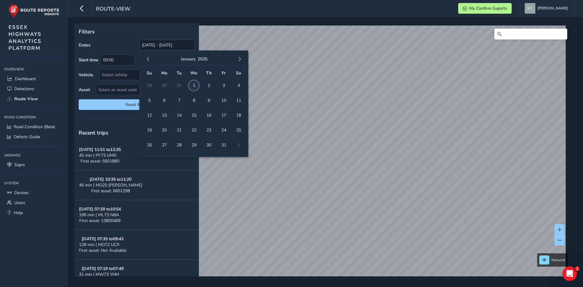
click at [195, 87] on span "1" at bounding box center [194, 85] width 11 height 11
click at [240, 58] on span "button" at bounding box center [239, 59] width 4 height 4
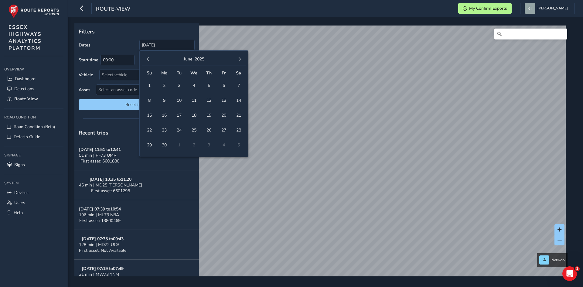
click at [240, 58] on span "button" at bounding box center [239, 59] width 4 height 4
click at [235, 129] on span "27" at bounding box center [238, 130] width 11 height 11
type input "[DATE] - [DATE]"
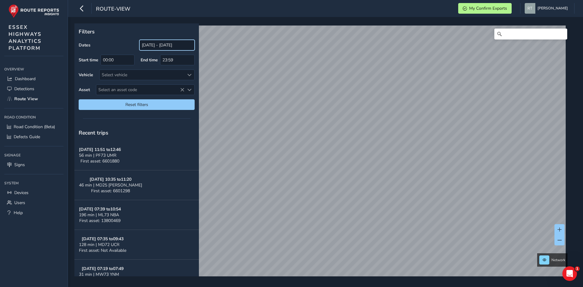
click at [153, 45] on input "[DATE] - [DATE]" at bounding box center [166, 45] width 55 height 11
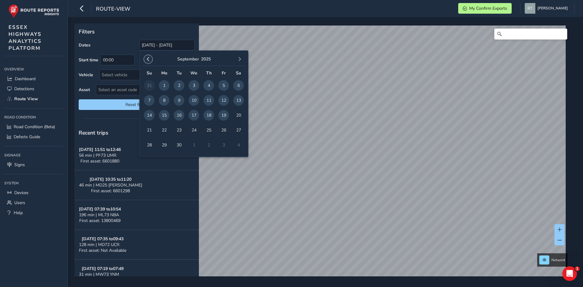
click at [147, 57] on button "button" at bounding box center [148, 59] width 9 height 9
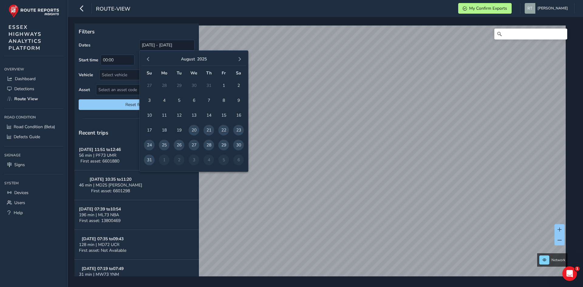
click at [147, 57] on button "button" at bounding box center [148, 59] width 9 height 9
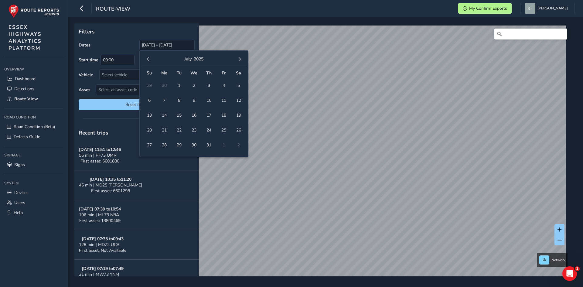
click at [147, 57] on button "button" at bounding box center [148, 59] width 9 height 9
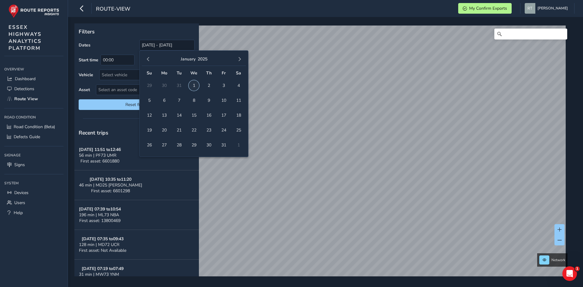
click at [193, 85] on span "1" at bounding box center [194, 85] width 11 height 11
click at [239, 58] on span "button" at bounding box center [239, 59] width 4 height 4
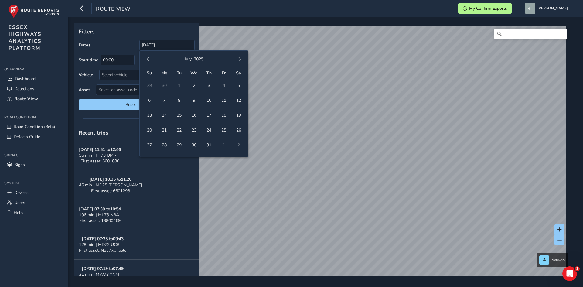
click at [239, 58] on span "button" at bounding box center [239, 59] width 4 height 4
click at [240, 115] on span "18" at bounding box center [238, 115] width 11 height 11
type input "01/01/2025 - 18/10/2025"
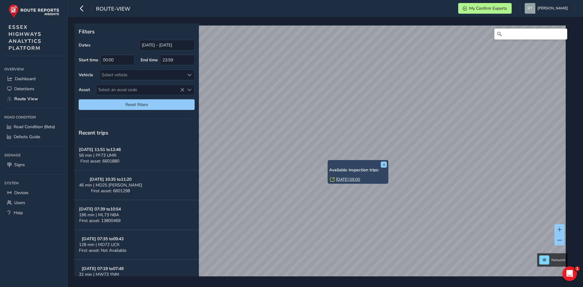
click at [339, 179] on link "Tue, 25 Feb, 09:00" at bounding box center [348, 179] width 24 height 5
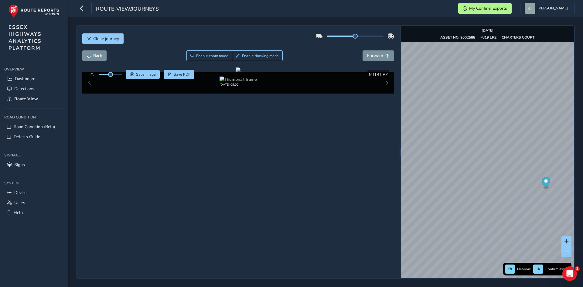
click at [548, 183] on icon "Map marker" at bounding box center [546, 182] width 8 height 11
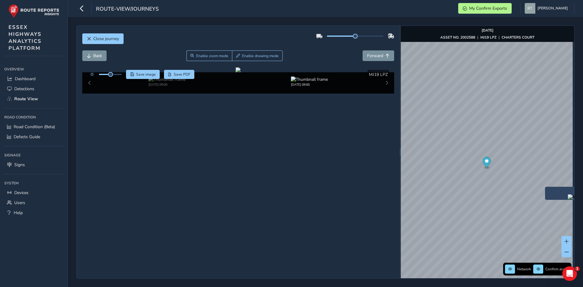
scroll to position [0, 12]
drag, startPoint x: 111, startPoint y: 76, endPoint x: 131, endPoint y: 79, distance: 20.7
click at [131, 79] on div "Click and Drag to Annotate Feb 25 2025, 09:00 Save image Save PDF Hide detectio…" at bounding box center [238, 80] width 312 height 26
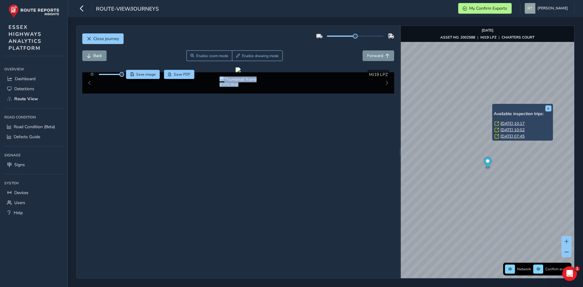
click at [501, 121] on link "Mon, 16 Jun, 10:17" at bounding box center [512, 123] width 24 height 5
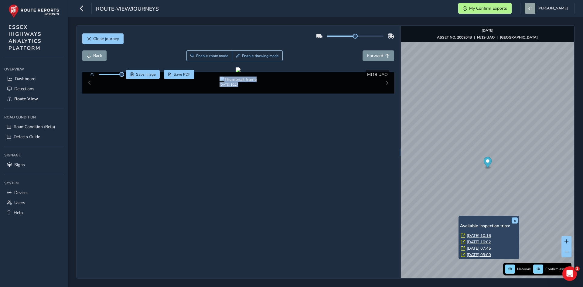
click at [469, 235] on link "[DATE] 10:16" at bounding box center [479, 235] width 24 height 5
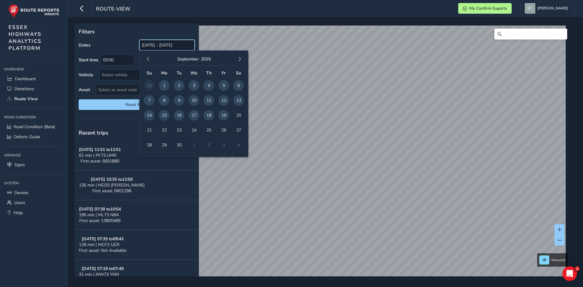
click at [149, 45] on input "[DATE] - [DATE]" at bounding box center [166, 45] width 55 height 11
click at [151, 60] on button "button" at bounding box center [148, 59] width 9 height 9
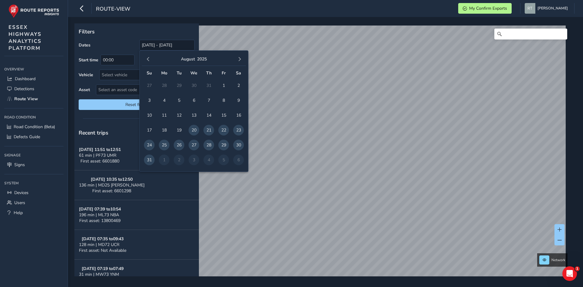
click at [151, 60] on button "button" at bounding box center [148, 59] width 9 height 9
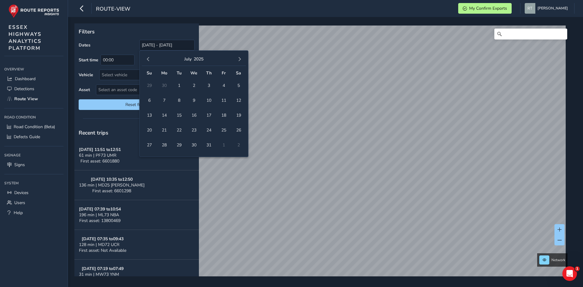
click at [151, 60] on button "button" at bounding box center [148, 59] width 9 height 9
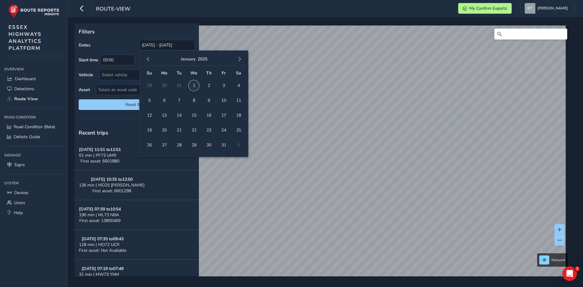
click at [194, 85] on span "1" at bounding box center [194, 85] width 11 height 11
click at [239, 59] on span "button" at bounding box center [239, 59] width 4 height 4
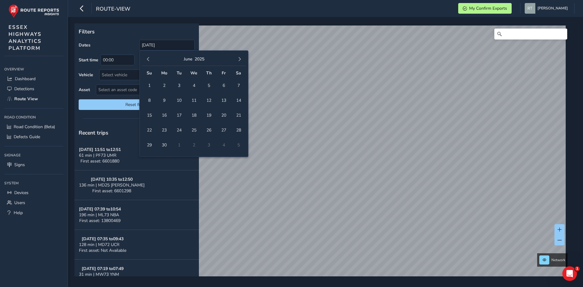
click at [239, 59] on span "button" at bounding box center [239, 59] width 4 height 4
click at [241, 128] on span "27" at bounding box center [238, 130] width 11 height 11
type input "[DATE] - [DATE]"
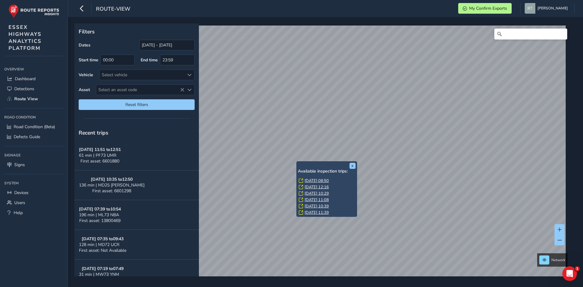
click at [310, 179] on link "[DATE] 08:50" at bounding box center [317, 180] width 24 height 5
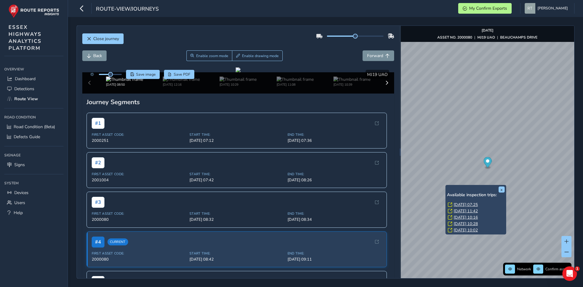
click at [455, 205] on link "[DATE] 07:25" at bounding box center [466, 204] width 24 height 5
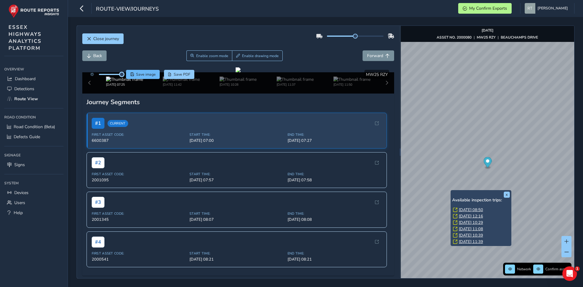
drag, startPoint x: 110, startPoint y: 72, endPoint x: 130, endPoint y: 75, distance: 20.5
click at [130, 75] on div "Save image Save PDF" at bounding box center [141, 74] width 108 height 9
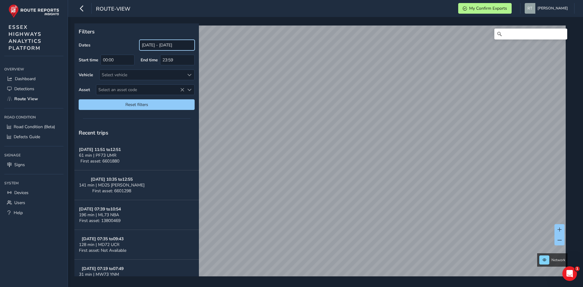
click at [165, 46] on input "[DATE] - [DATE]" at bounding box center [166, 45] width 55 height 11
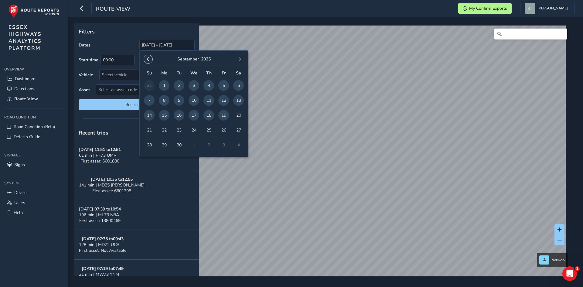
click at [151, 60] on button "button" at bounding box center [148, 59] width 9 height 9
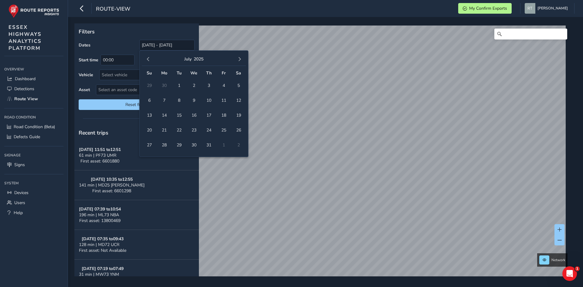
click at [151, 60] on button "button" at bounding box center [148, 59] width 9 height 9
click at [151, 58] on button "button" at bounding box center [148, 59] width 9 height 9
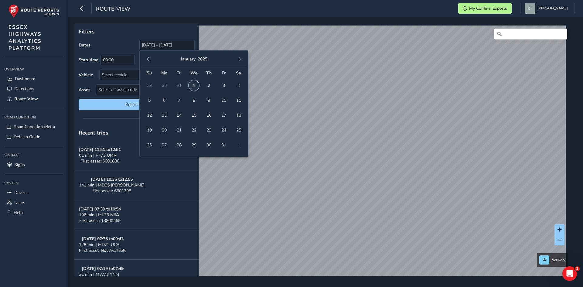
click at [192, 87] on span "1" at bounding box center [194, 85] width 11 height 11
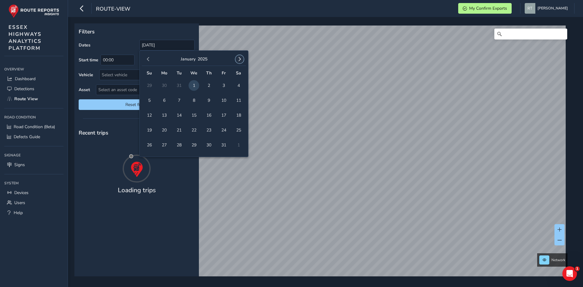
click at [242, 58] on button "button" at bounding box center [239, 59] width 9 height 9
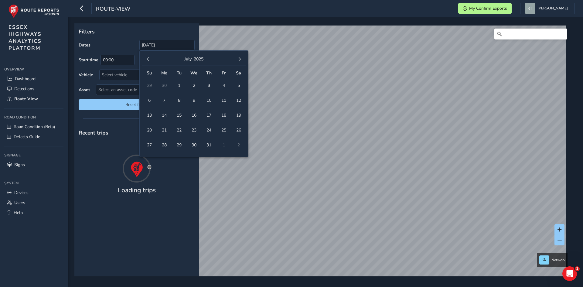
click at [242, 58] on button "button" at bounding box center [239, 59] width 9 height 9
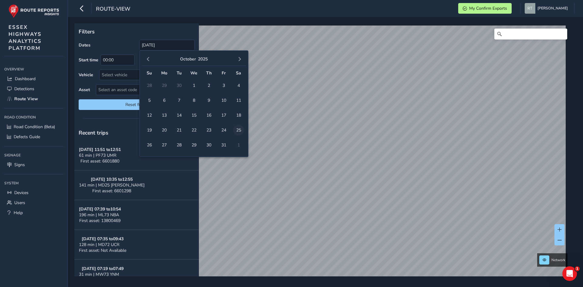
click at [236, 131] on span "25" at bounding box center [238, 130] width 11 height 11
type input "01/01/2025 - 25/10/2025"
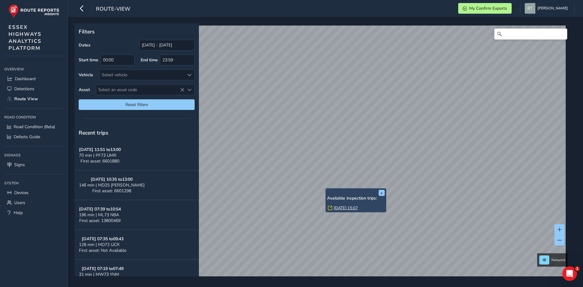
click at [345, 209] on link "[DATE] 15:07" at bounding box center [346, 207] width 24 height 5
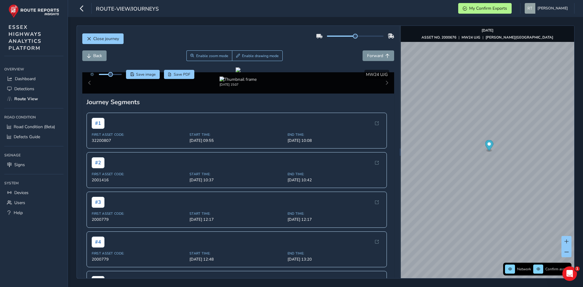
click at [487, 145] on icon "Map marker" at bounding box center [489, 145] width 8 height 11
click at [491, 145] on icon "Map marker" at bounding box center [489, 145] width 8 height 11
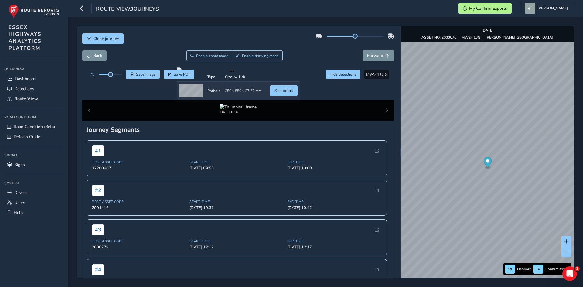
click at [488, 159] on icon "Map marker" at bounding box center [487, 162] width 8 height 11
click at [488, 160] on circle "Map marker" at bounding box center [487, 160] width 3 height 3
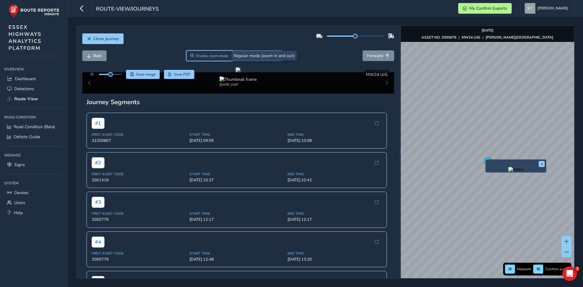
click at [209, 55] on span "Enable zoom mode" at bounding box center [212, 55] width 32 height 5
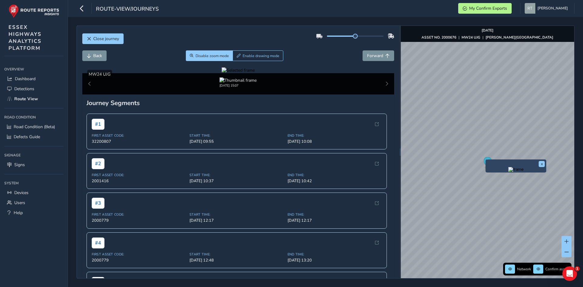
click at [222, 73] on div at bounding box center [238, 70] width 33 height 6
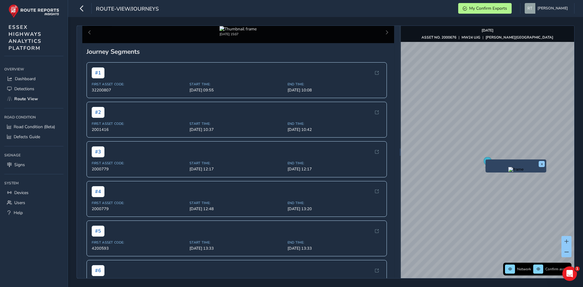
scroll to position [61, 0]
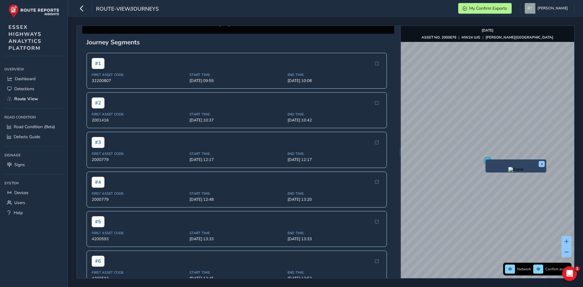
click at [199, 114] on img at bounding box center [443, 167] width 875 height 492
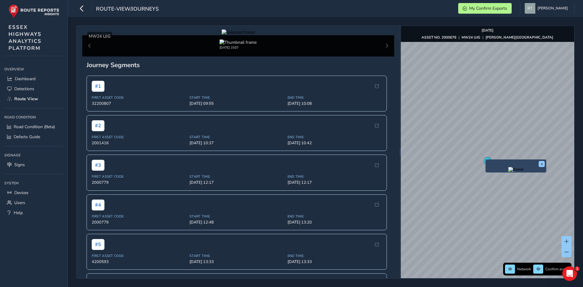
scroll to position [0, 0]
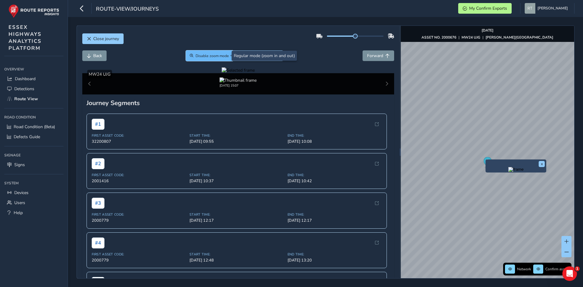
click at [223, 56] on span "Disable zoom mode" at bounding box center [212, 55] width 33 height 5
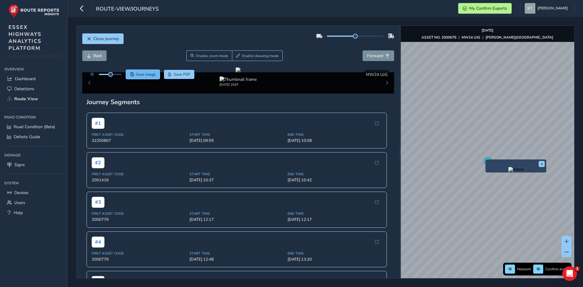
click at [135, 73] on button "Save image" at bounding box center [143, 74] width 34 height 9
